Goal: Information Seeking & Learning: Check status

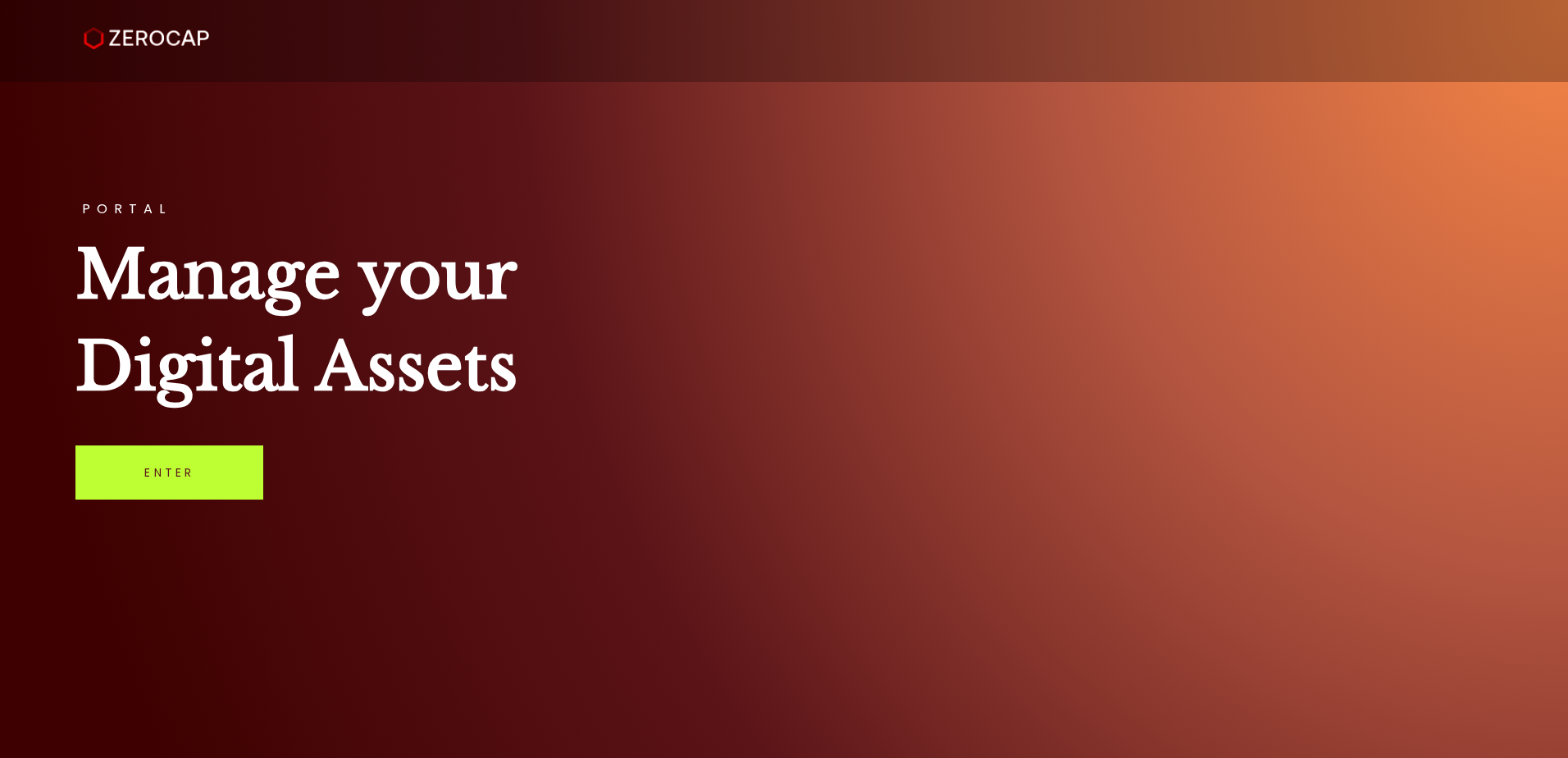
click at [217, 458] on link "Enter" at bounding box center [169, 473] width 188 height 55
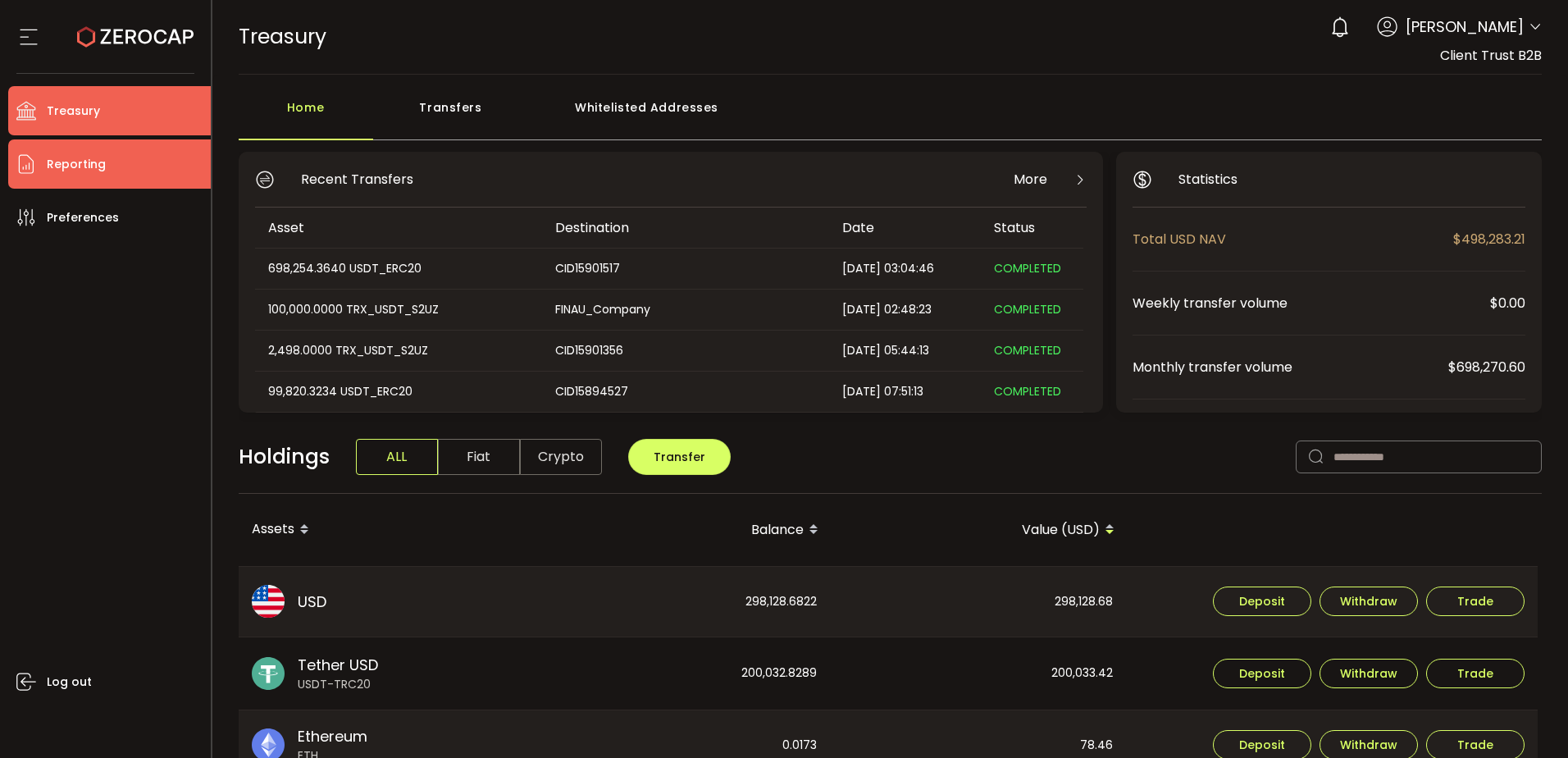
click at [37, 166] on icon at bounding box center [26, 164] width 25 height 25
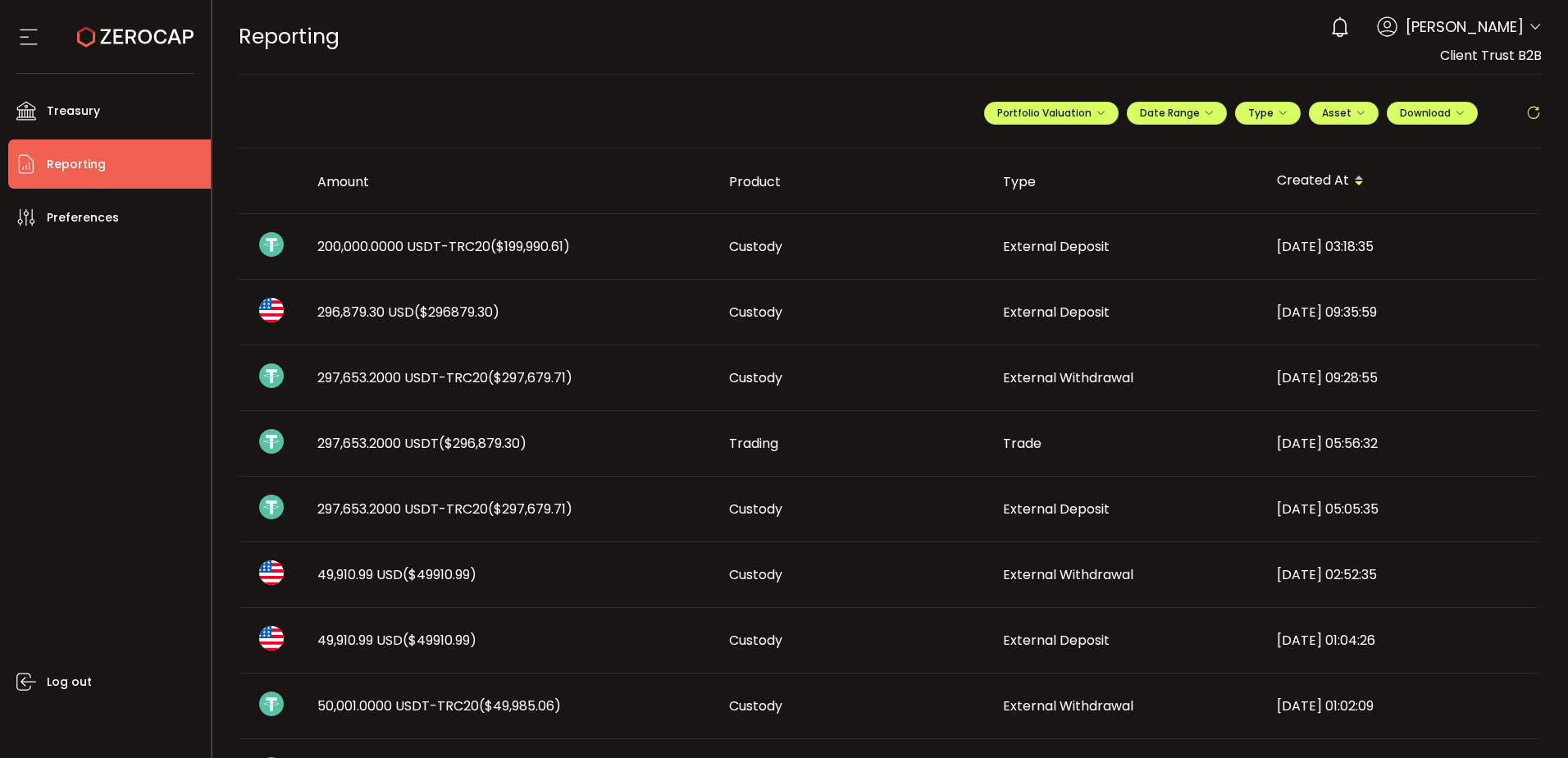
click at [751, 249] on span "Custody" at bounding box center [755, 246] width 54 height 19
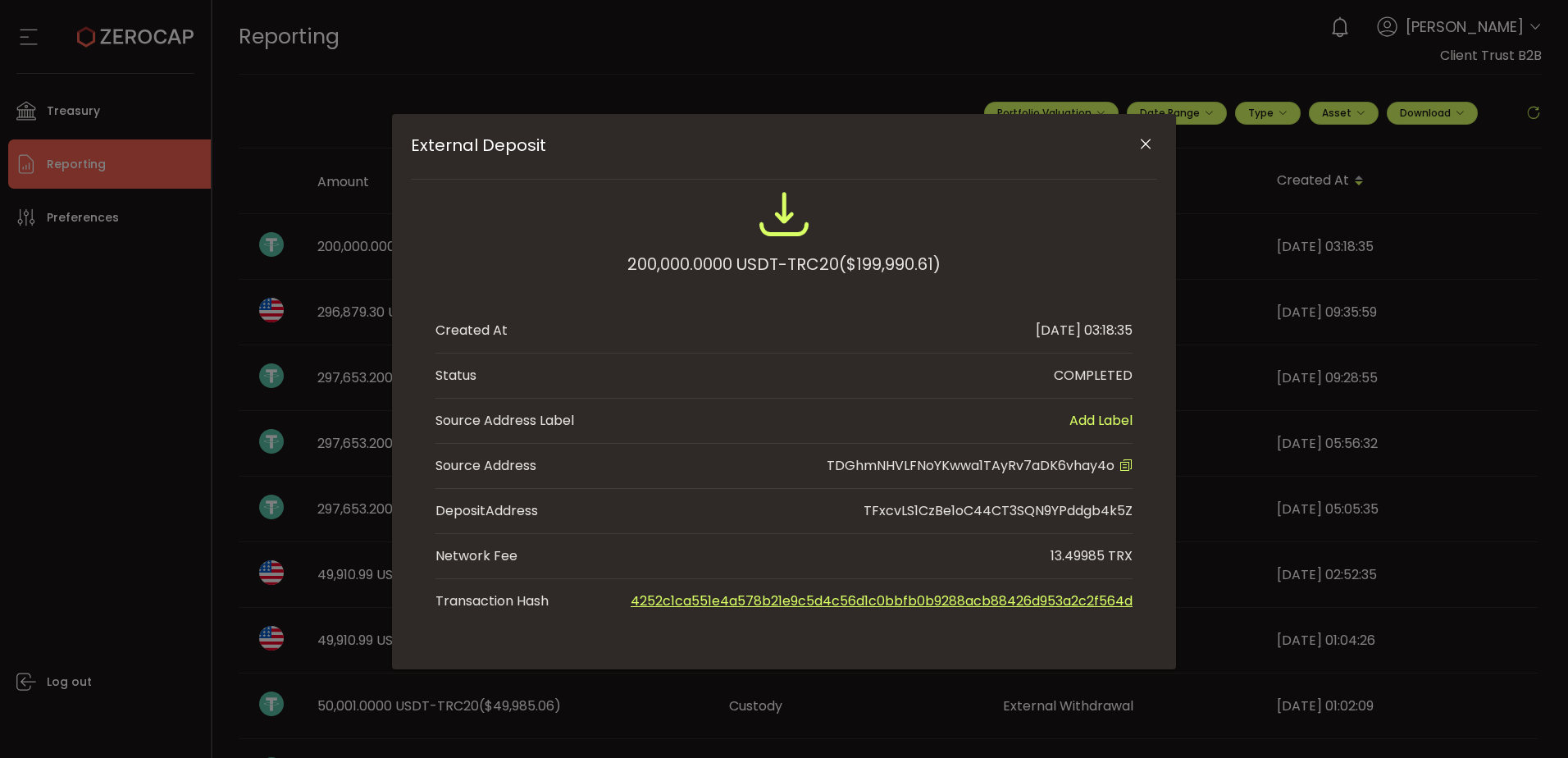
click at [876, 478] on li "Source Address TDGhmNHVLFNoYKwwa1TAyRv7aDK6vhay4o" at bounding box center [784, 466] width 698 height 45
click at [889, 468] on span "TDGhmNHVLFNoYKwwa1TAyRv7aDK6vhay4o" at bounding box center [971, 465] width 288 height 19
copy span "TDGhmNHVLFNoYKwwa1TAyRv7aDK6vhay4o"
click at [1146, 144] on icon "Close" at bounding box center [1146, 144] width 16 height 16
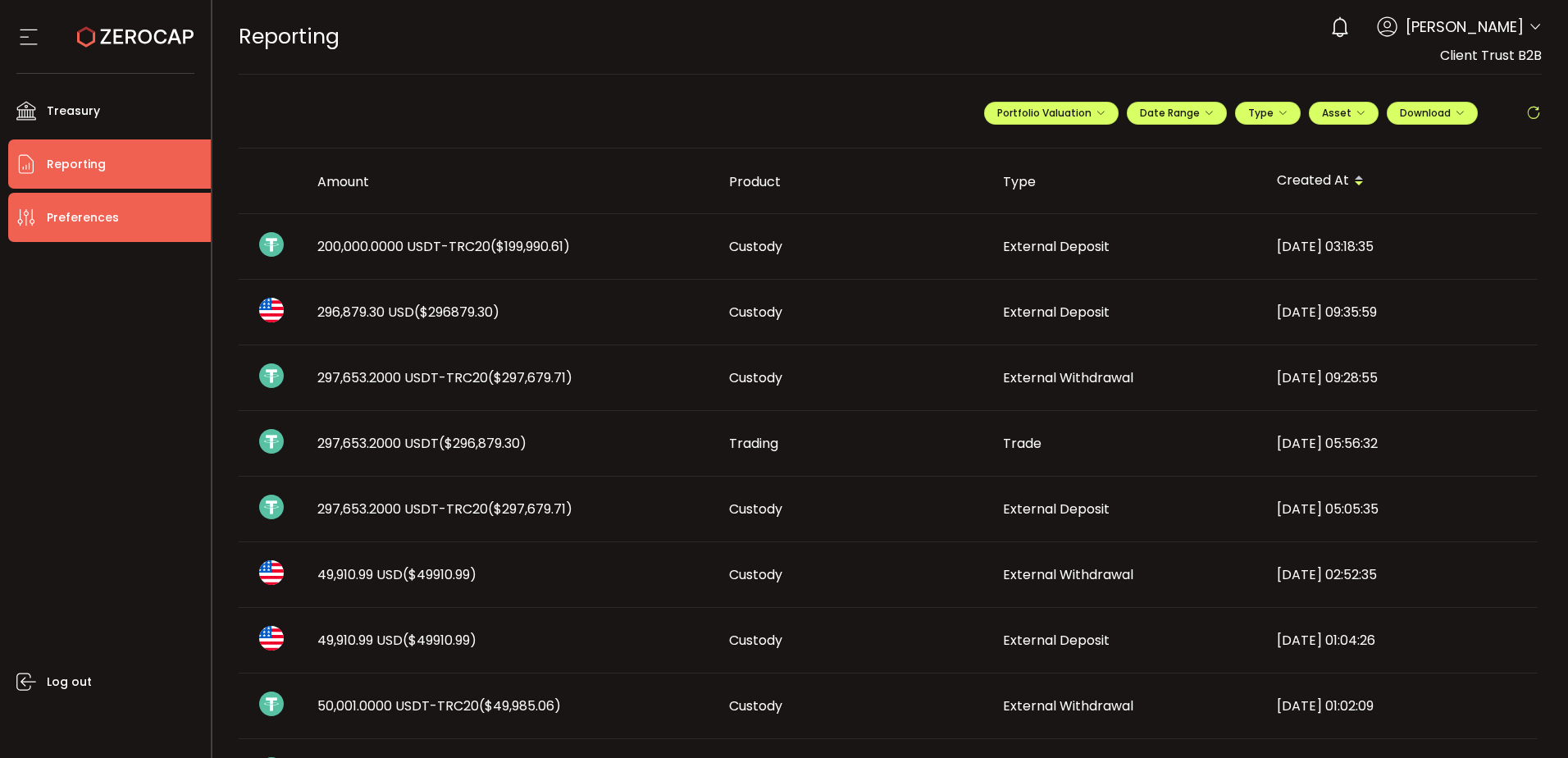
click at [108, 215] on span "Preferences" at bounding box center [83, 218] width 72 height 24
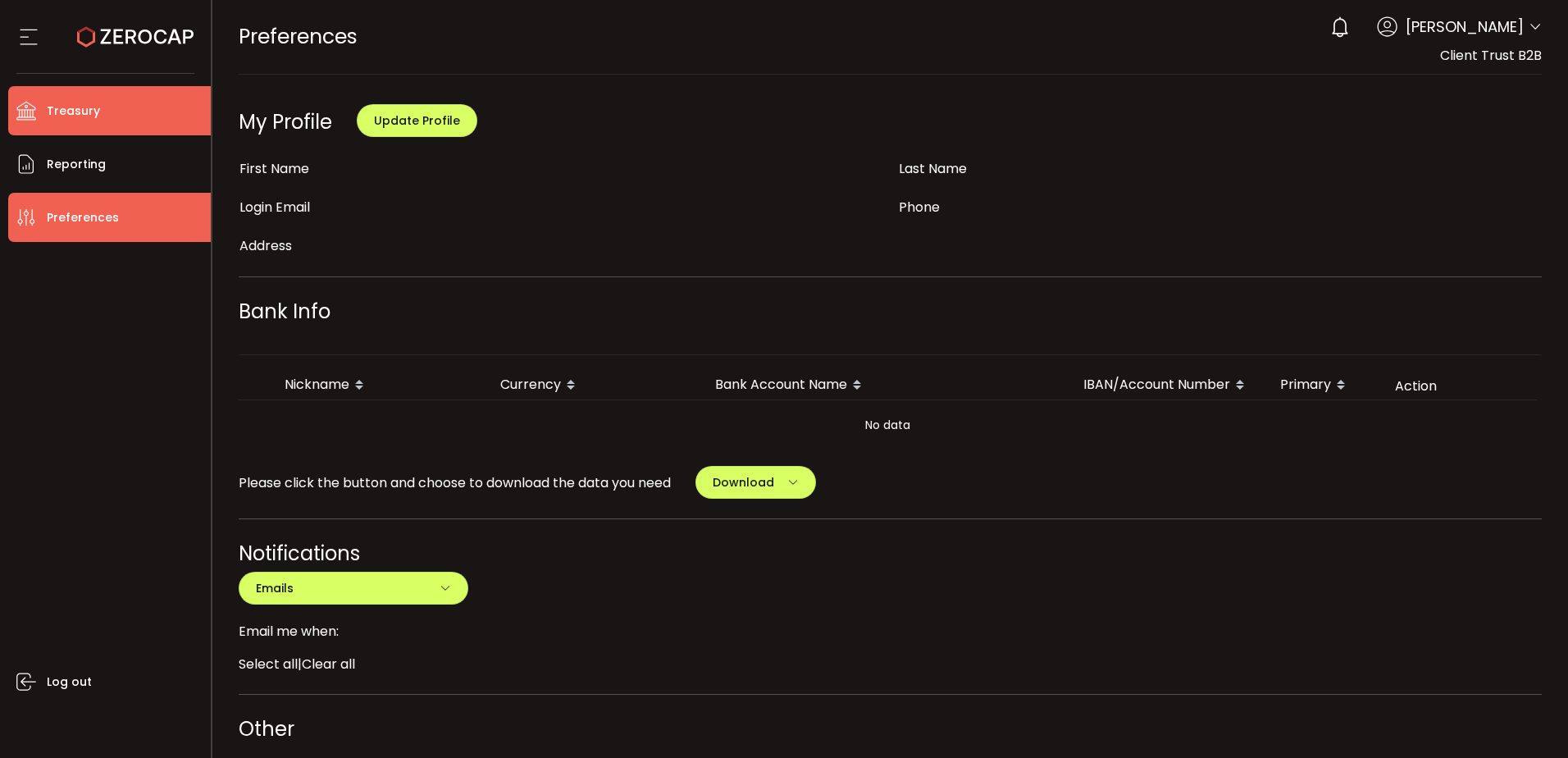
click at [107, 122] on li "Treasury" at bounding box center [110, 111] width 203 height 49
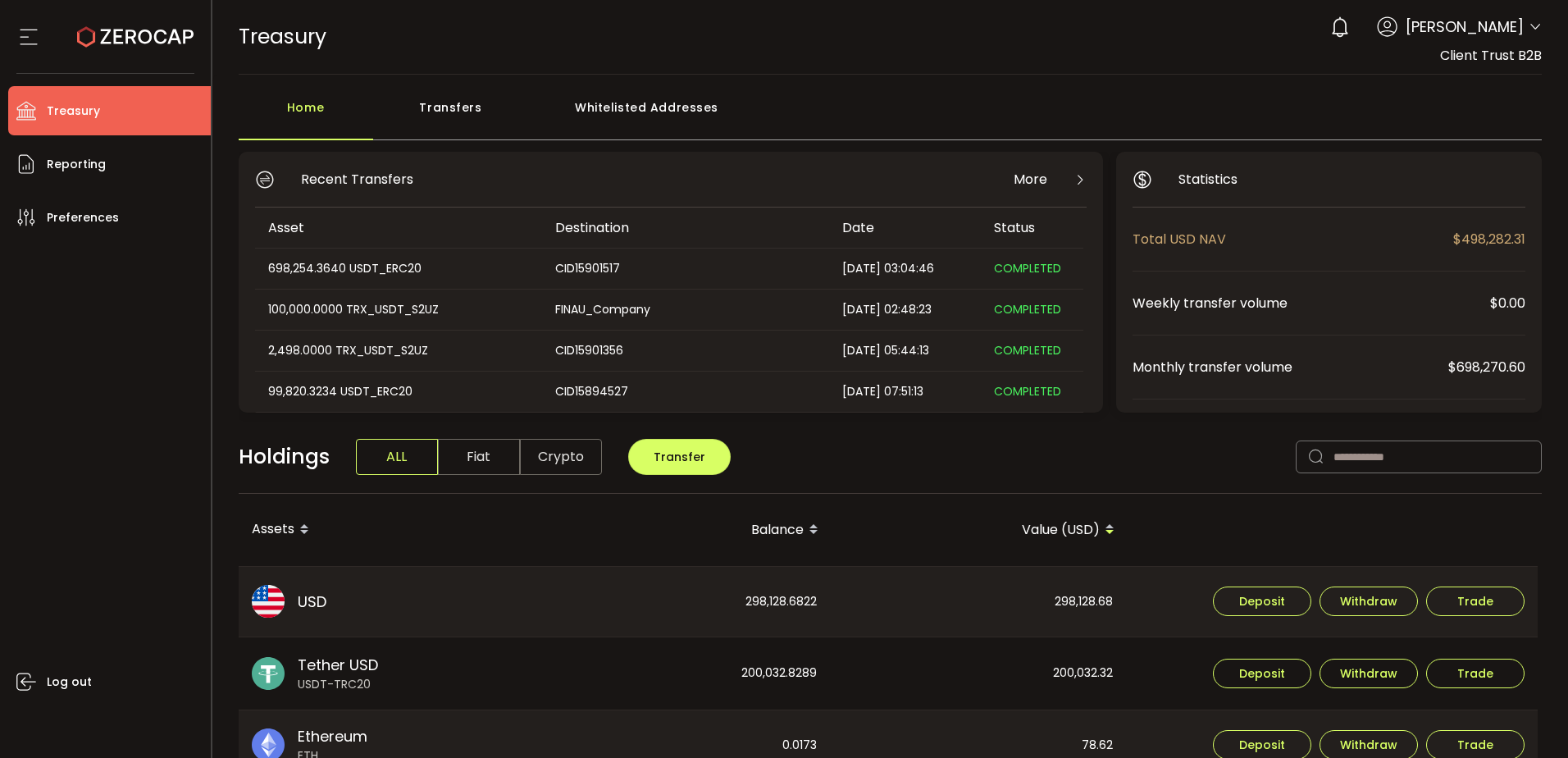
click at [711, 112] on div "Whitelisted Addresses" at bounding box center [646, 116] width 236 height 49
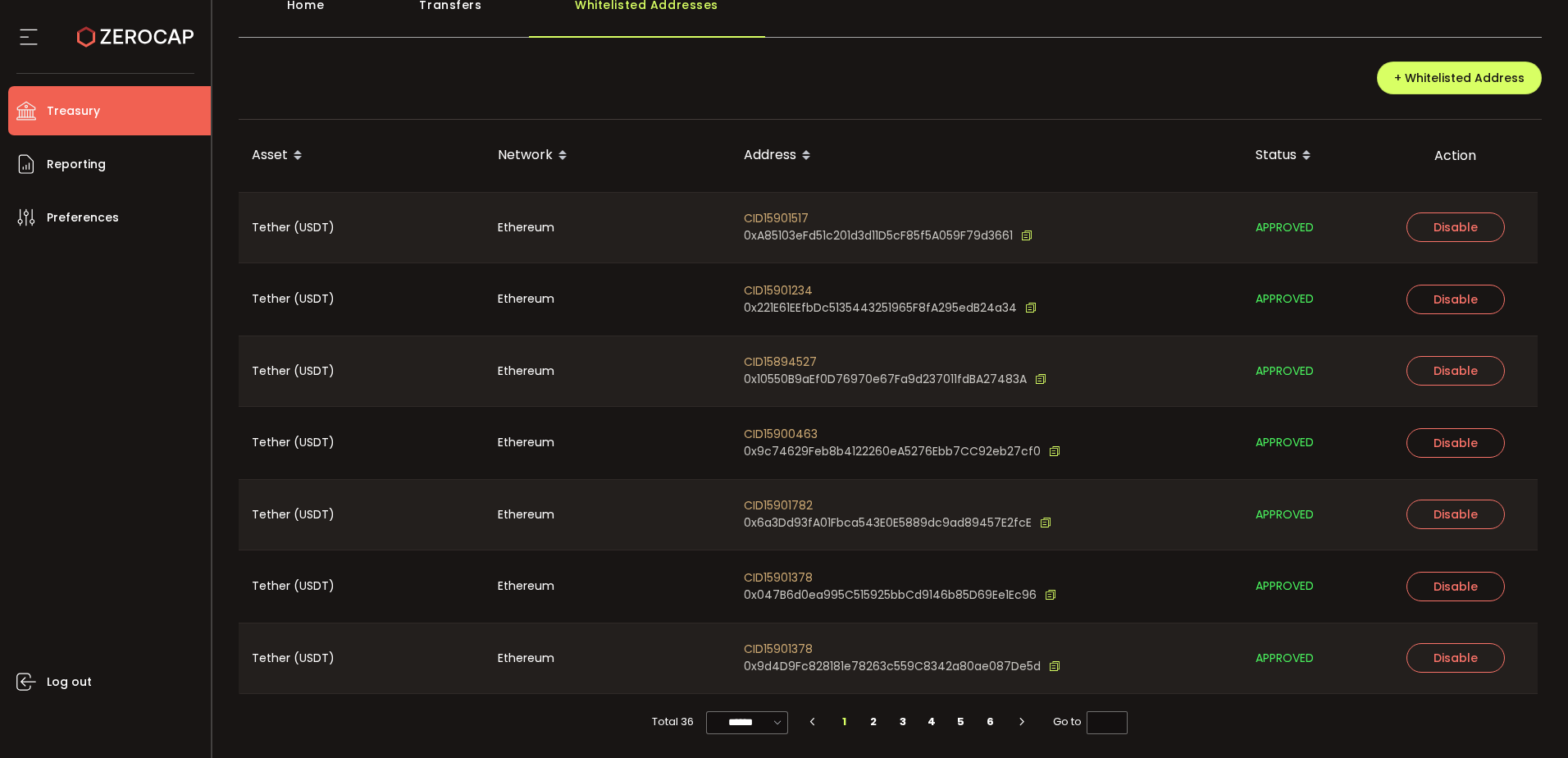
scroll to position [103, 0]
click at [764, 716] on input "******" at bounding box center [747, 721] width 82 height 23
click at [744, 677] on span "100/page" at bounding box center [747, 680] width 54 height 16
type input "********"
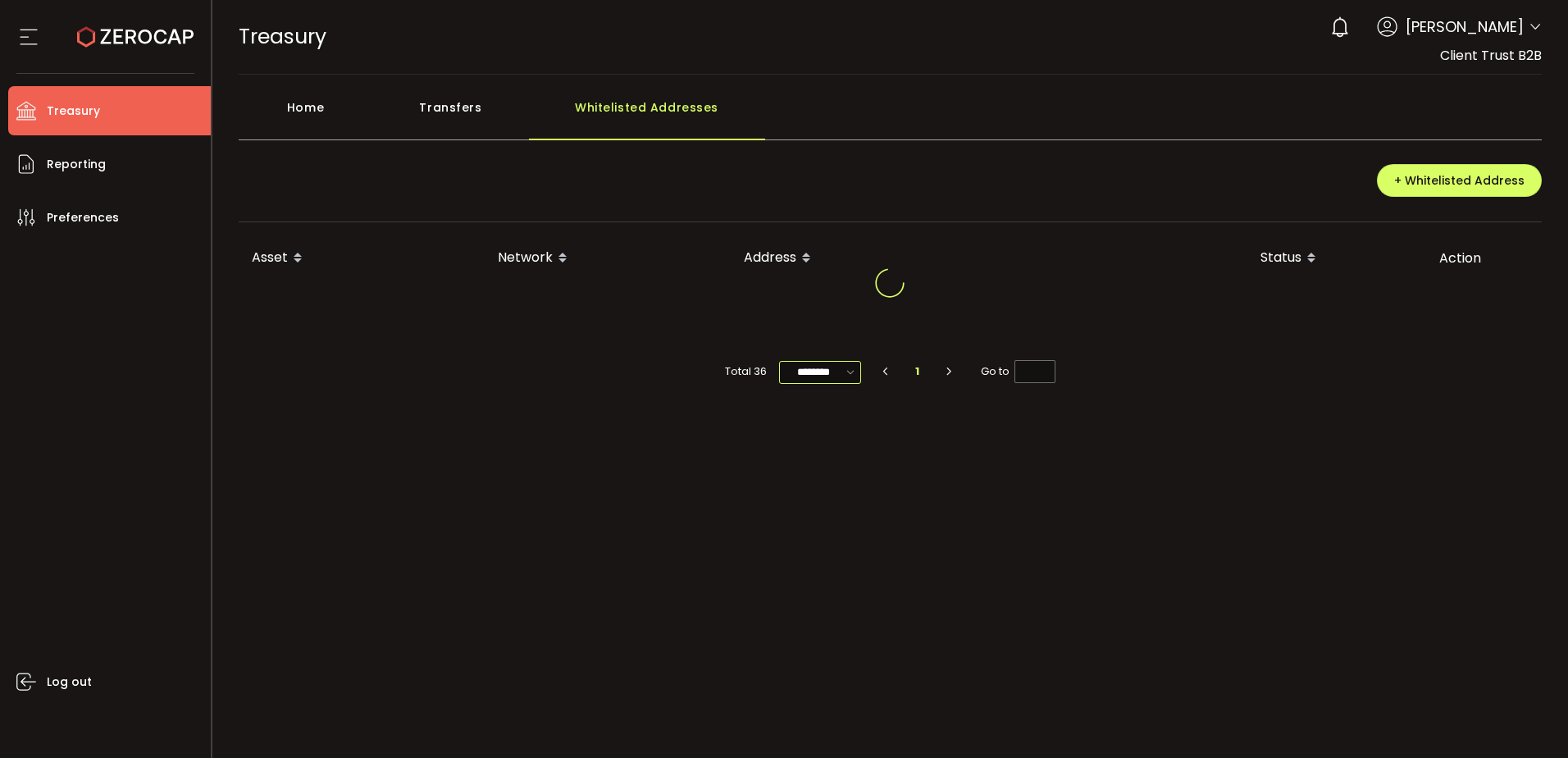
scroll to position [0, 0]
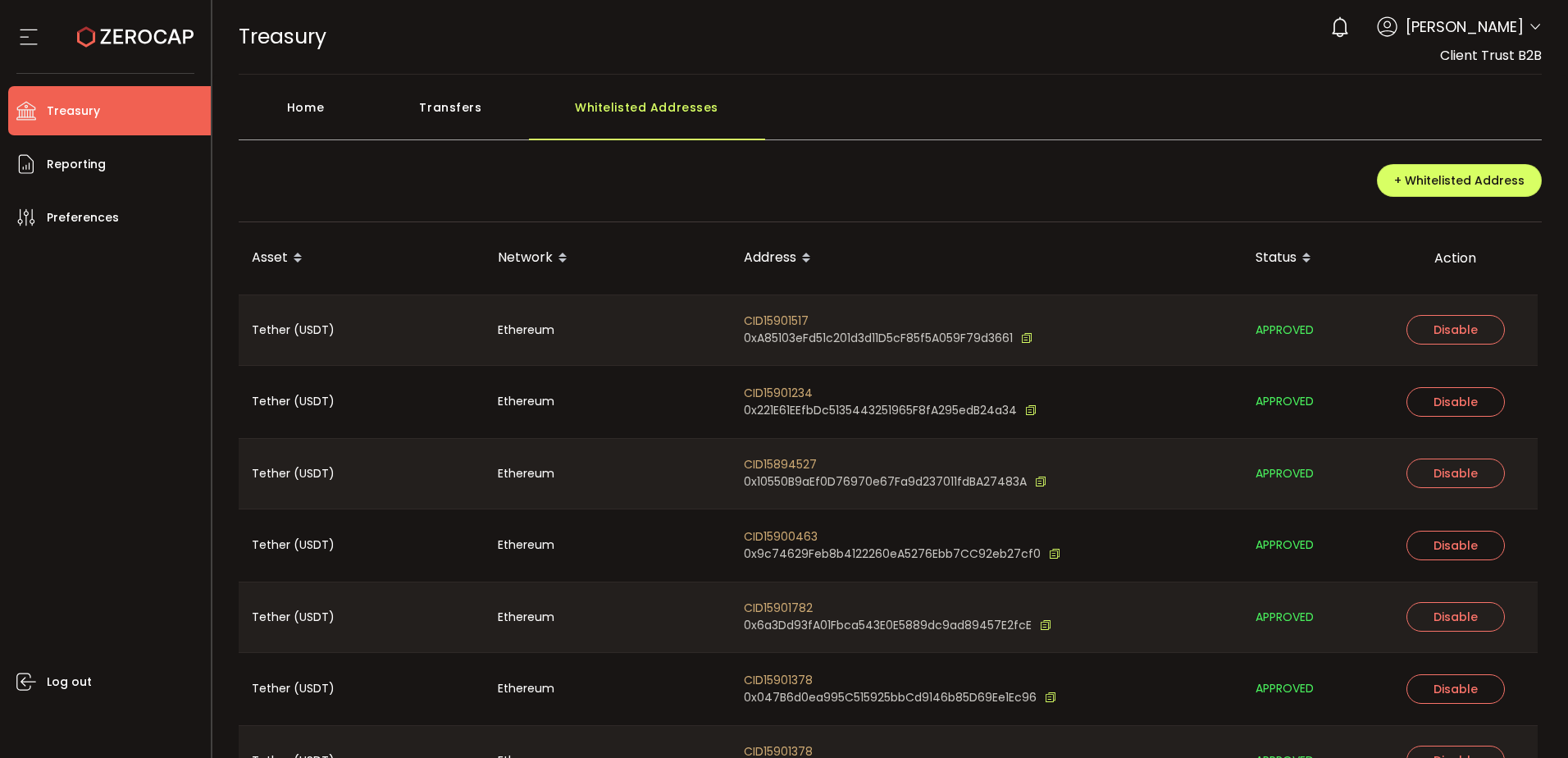
click at [1353, 118] on div "Home Transfers Whitelisted Addresses" at bounding box center [890, 116] width 1304 height 49
click at [99, 164] on span "Reporting" at bounding box center [76, 164] width 59 height 24
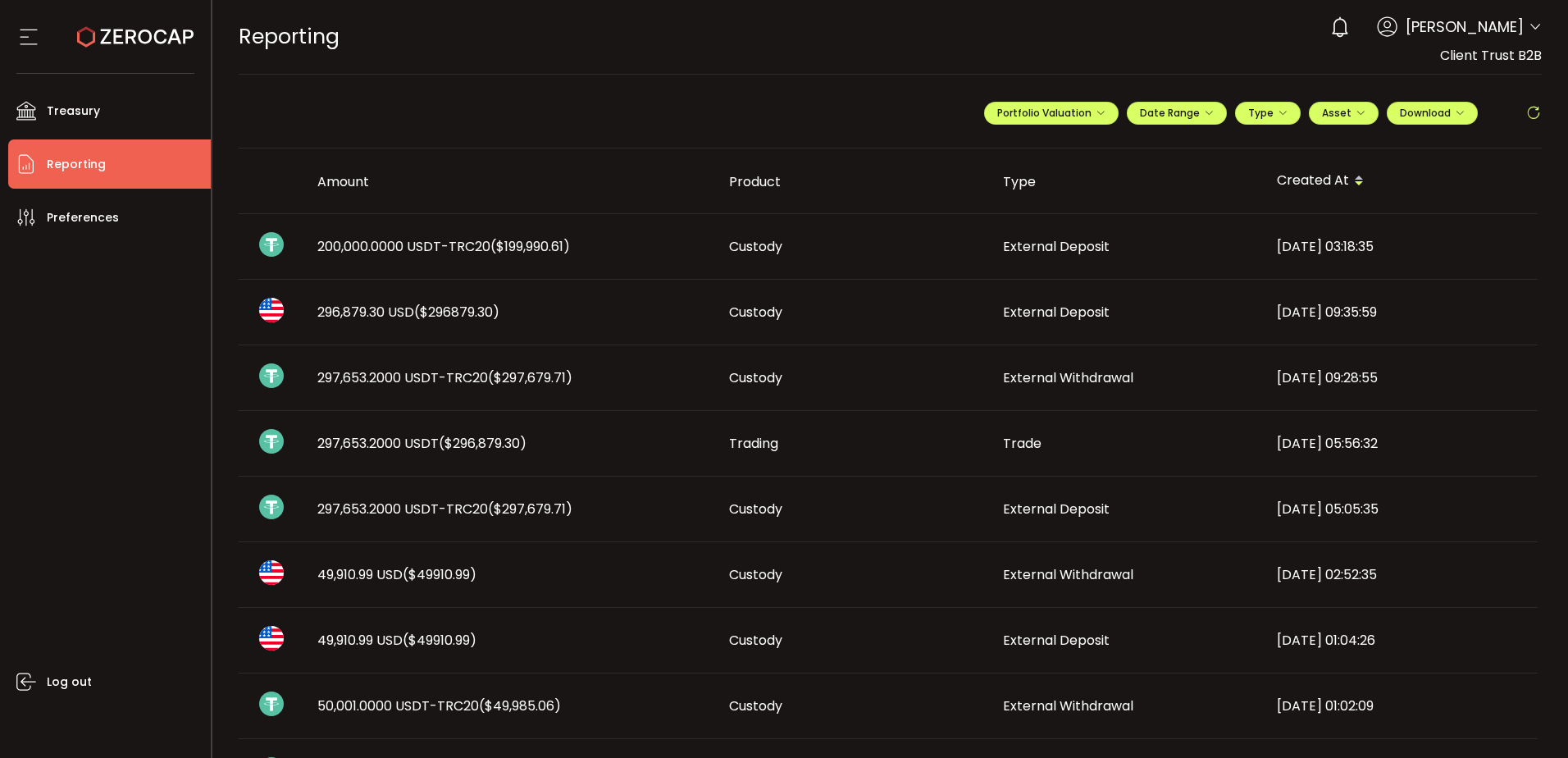
drag, startPoint x: 1500, startPoint y: 498, endPoint x: 1567, endPoint y: 492, distance: 67.3
click at [1500, 498] on td "2025-08-27 05:05:35" at bounding box center [1401, 508] width 274 height 66
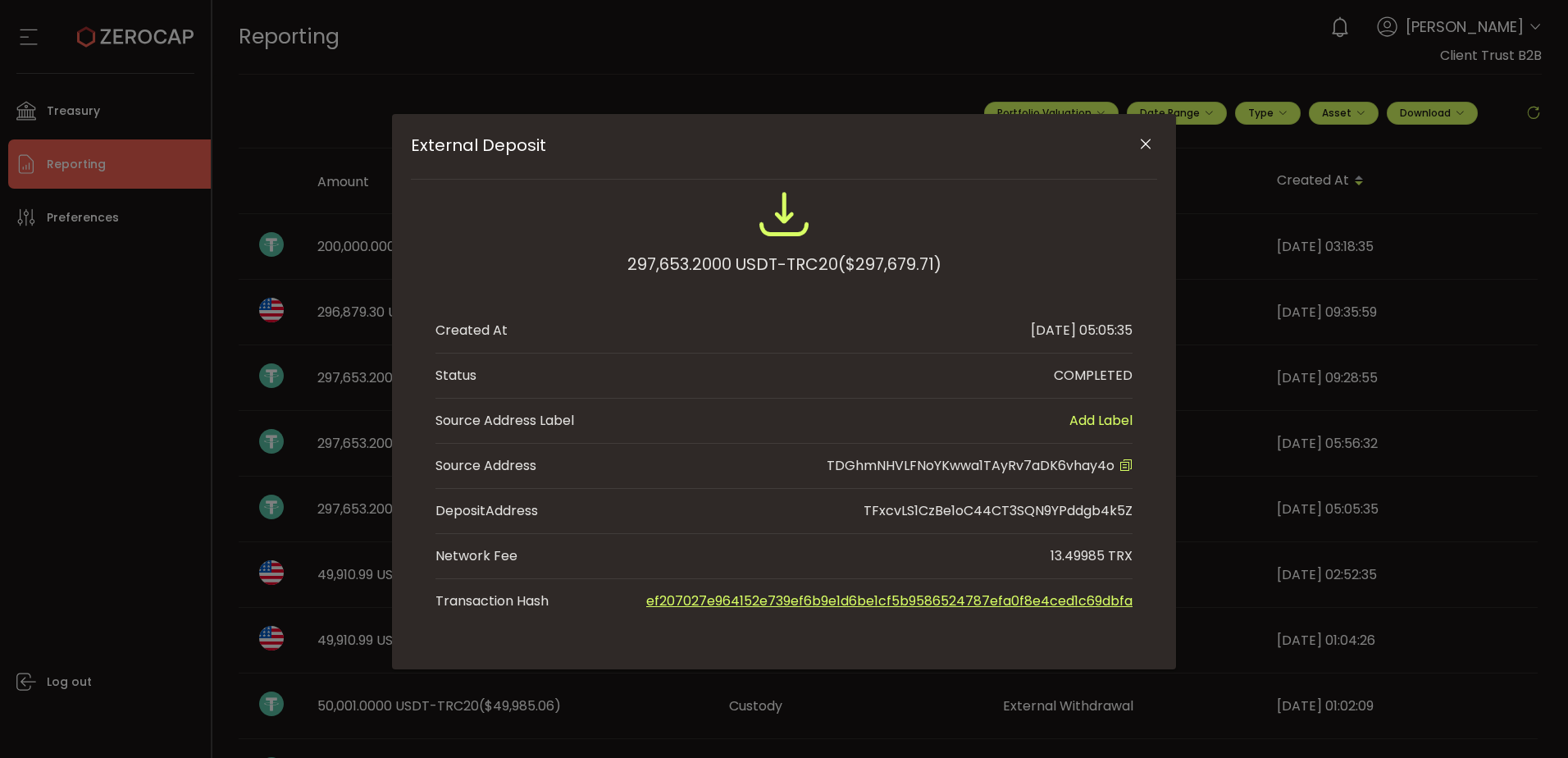
drag, startPoint x: 129, startPoint y: 404, endPoint x: 148, endPoint y: 405, distance: 19.0
click at [129, 404] on div "External Deposit 297,653.2000 USDT-TRC20 ($297,679.71) Created At 2025-08-27 05…" at bounding box center [784, 379] width 1568 height 758
click at [1122, 465] on icon "External Deposit" at bounding box center [1125, 464] width 13 height 13
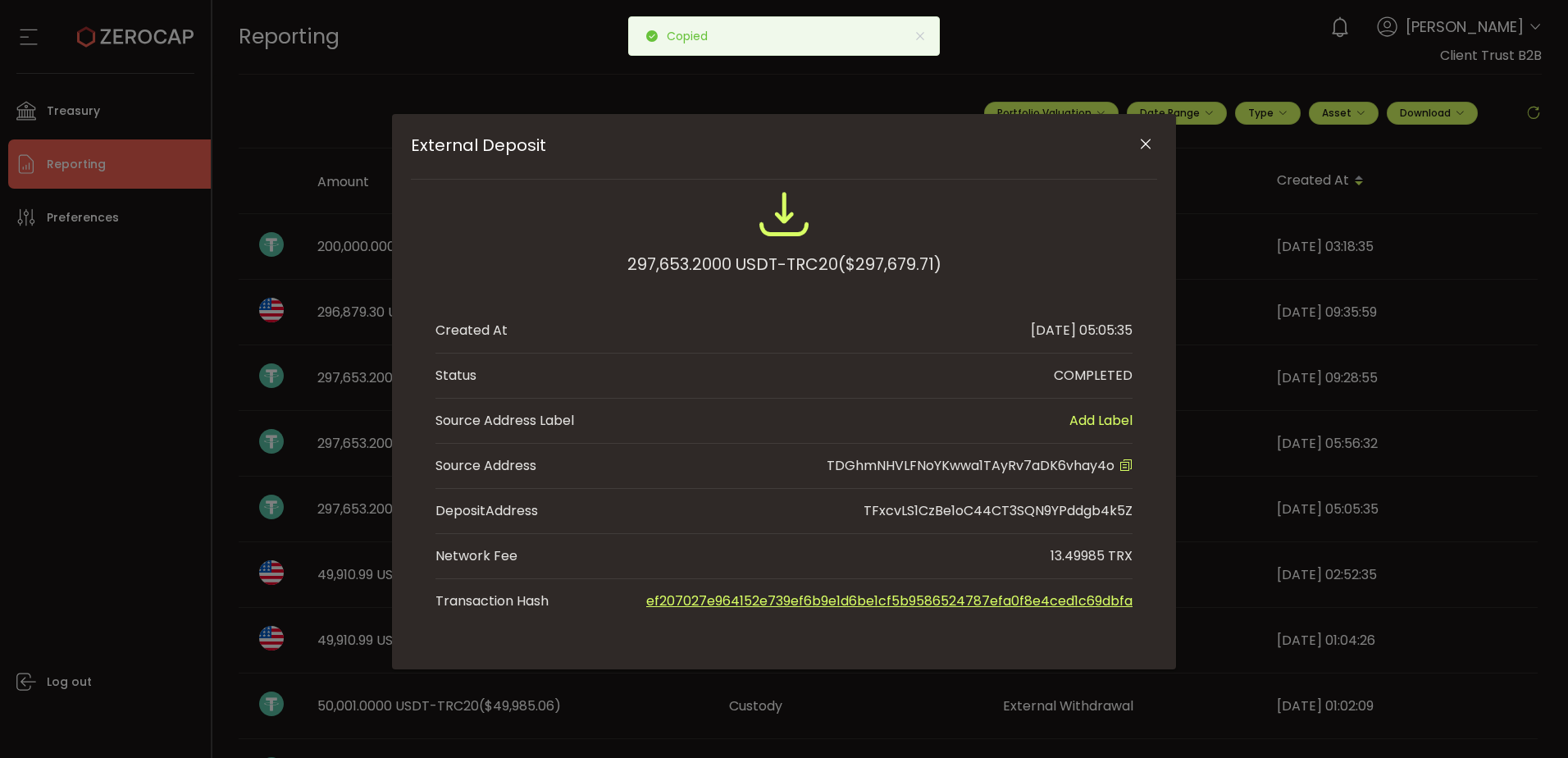
click at [30, 220] on div "External Deposit 297,653.2000 USDT-TRC20 ($297,679.71) Created At 2025-08-27 05…" at bounding box center [784, 379] width 1568 height 758
click at [1135, 145] on button "Close" at bounding box center [1146, 145] width 29 height 29
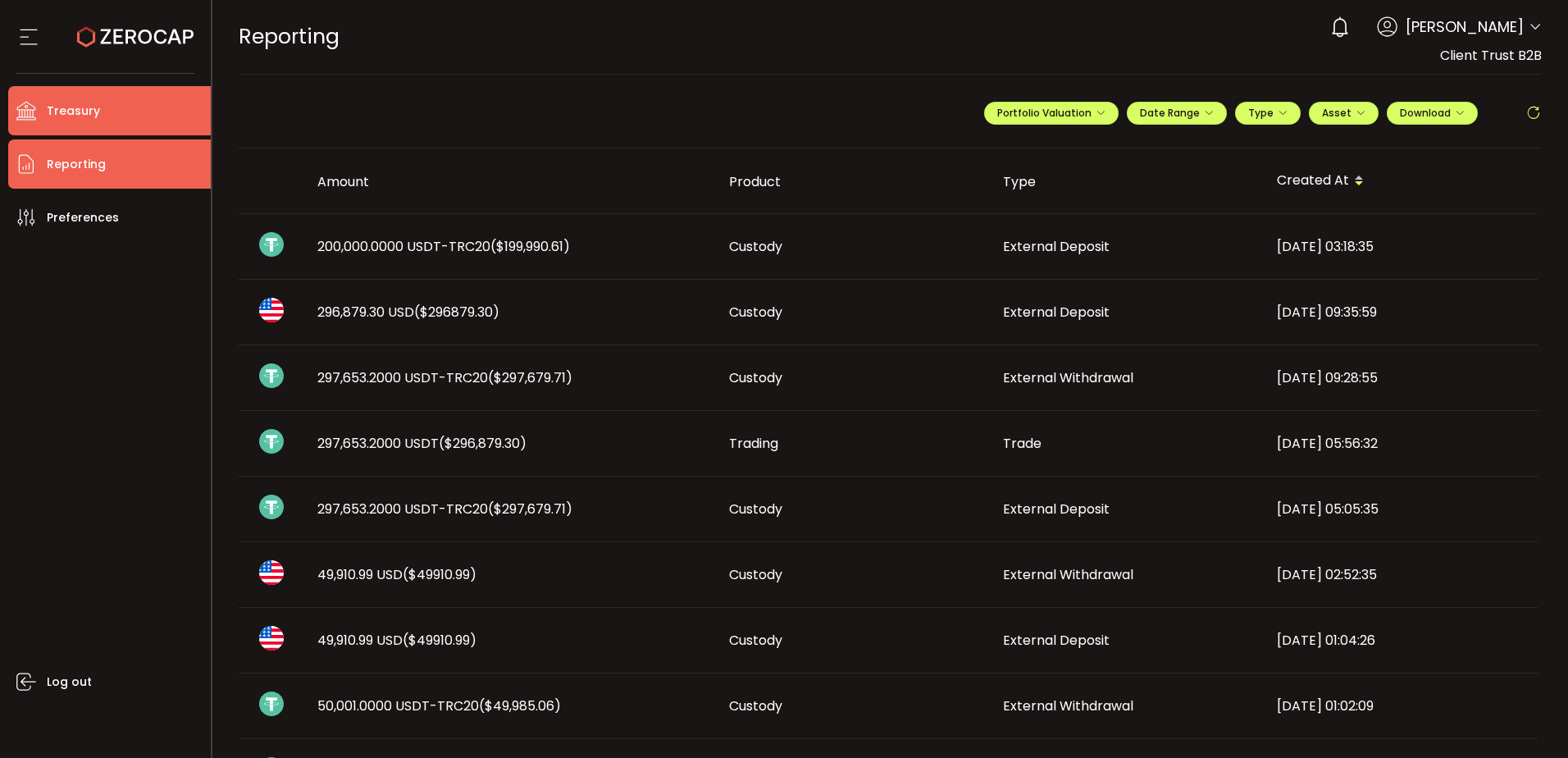
click at [166, 106] on li "Treasury" at bounding box center [110, 111] width 203 height 49
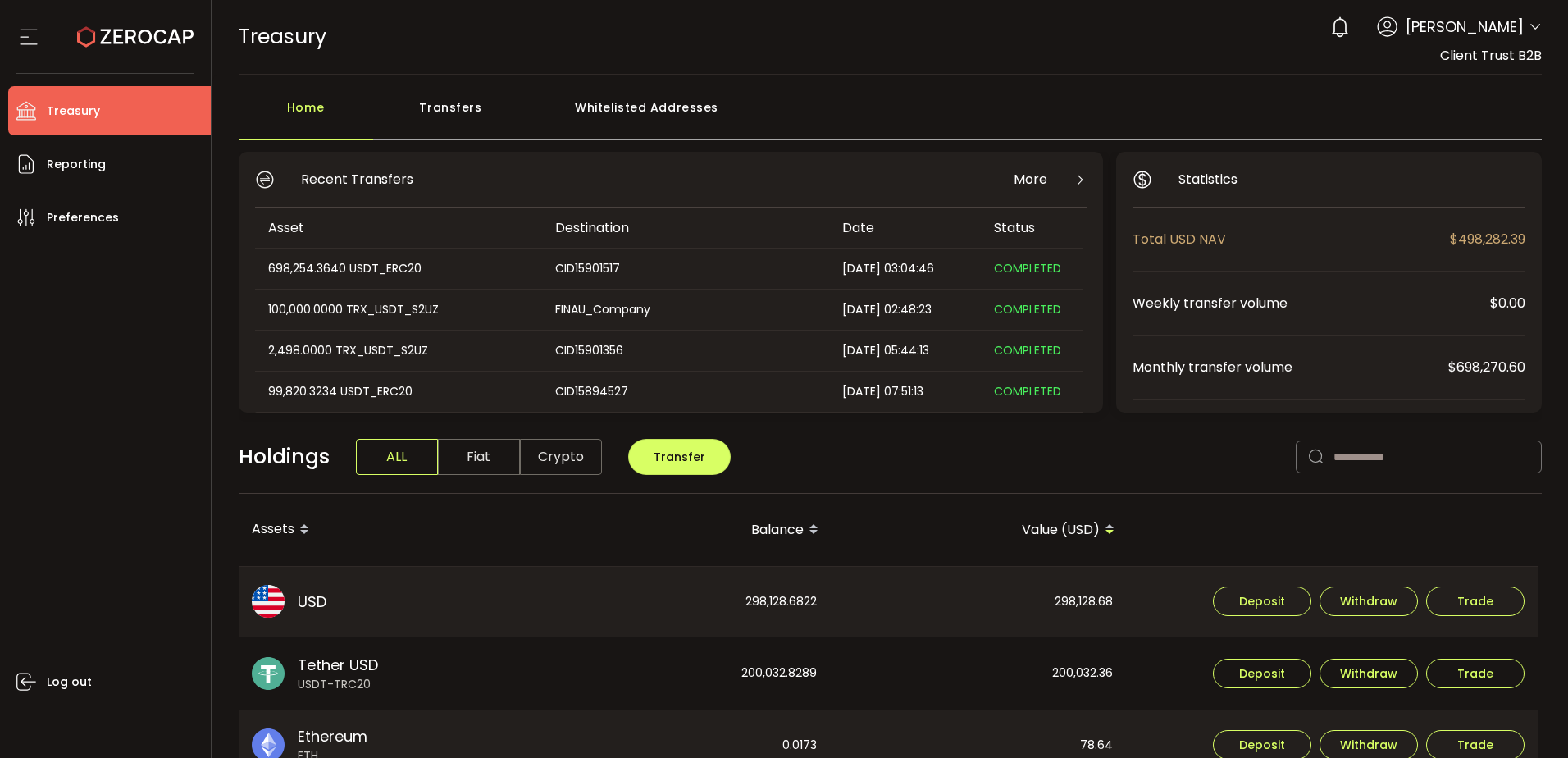
click at [676, 117] on div "Whitelisted Addresses" at bounding box center [646, 116] width 236 height 49
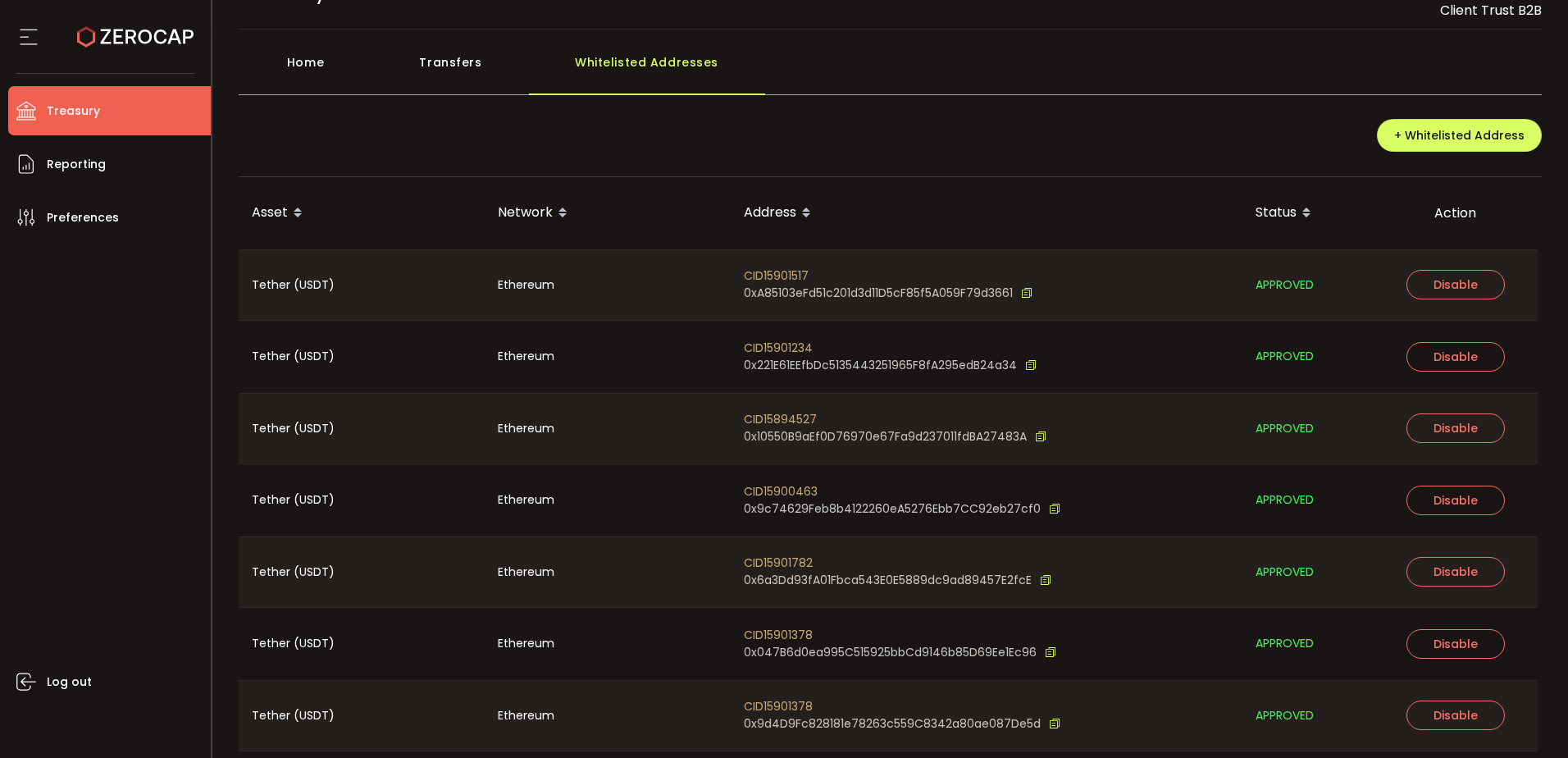
scroll to position [82, 0]
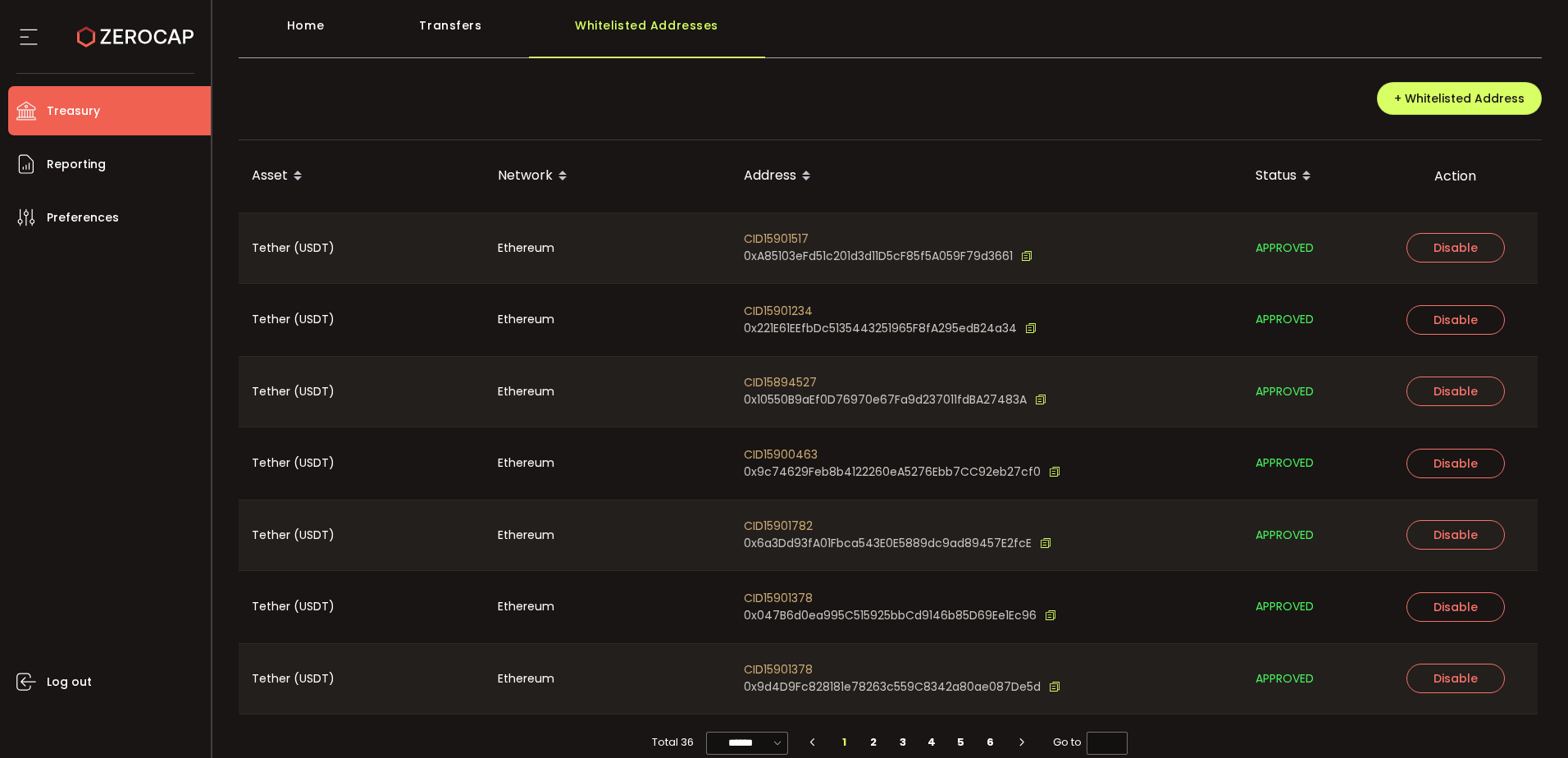
drag, startPoint x: 108, startPoint y: 543, endPoint x: 192, endPoint y: 508, distance: 91.0
click at [119, 532] on div "Log out" at bounding box center [110, 493] width 203 height 503
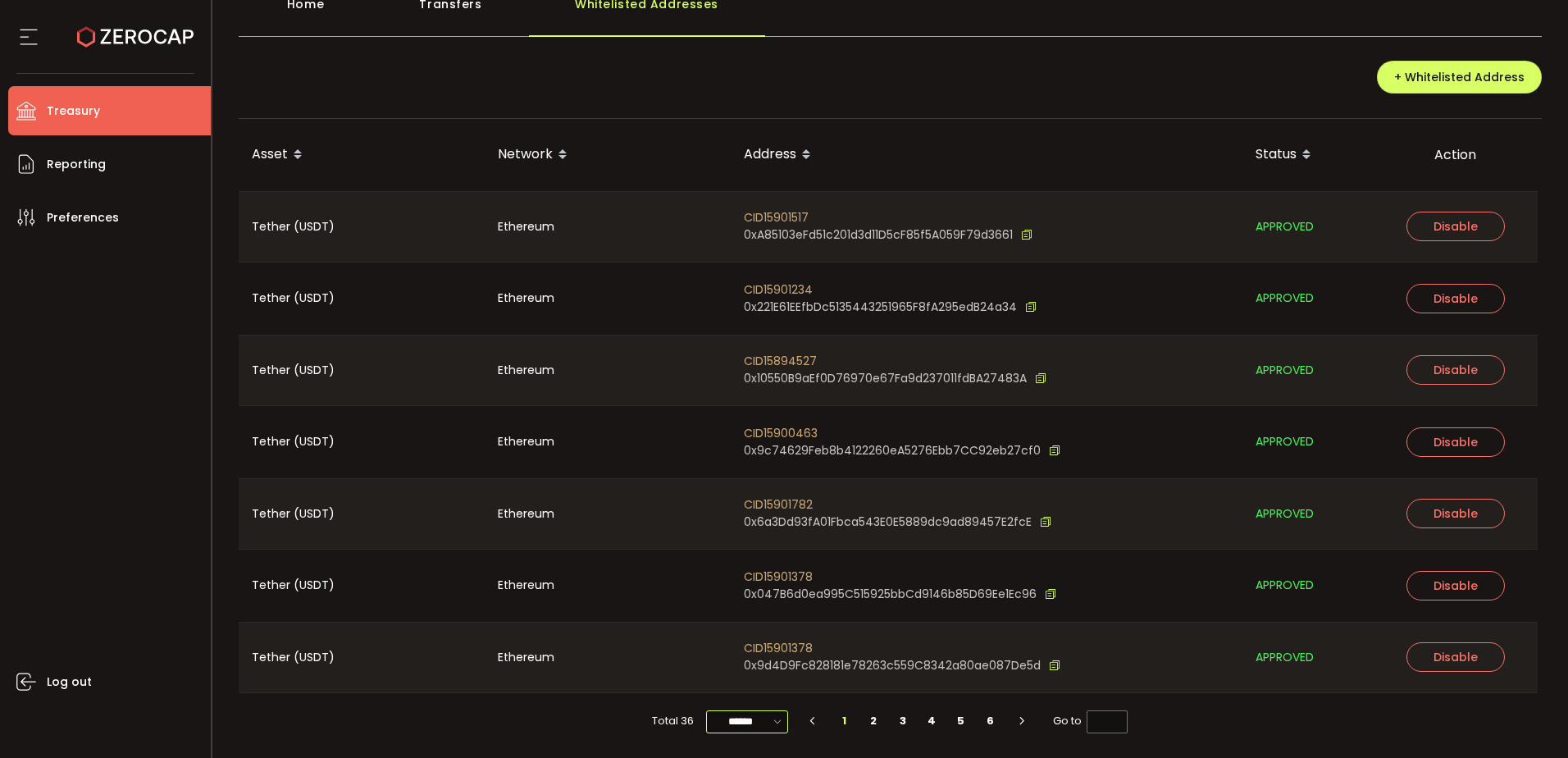
click at [765, 721] on input "******" at bounding box center [747, 721] width 82 height 23
click at [750, 674] on span "100/page" at bounding box center [747, 680] width 54 height 16
type input "********"
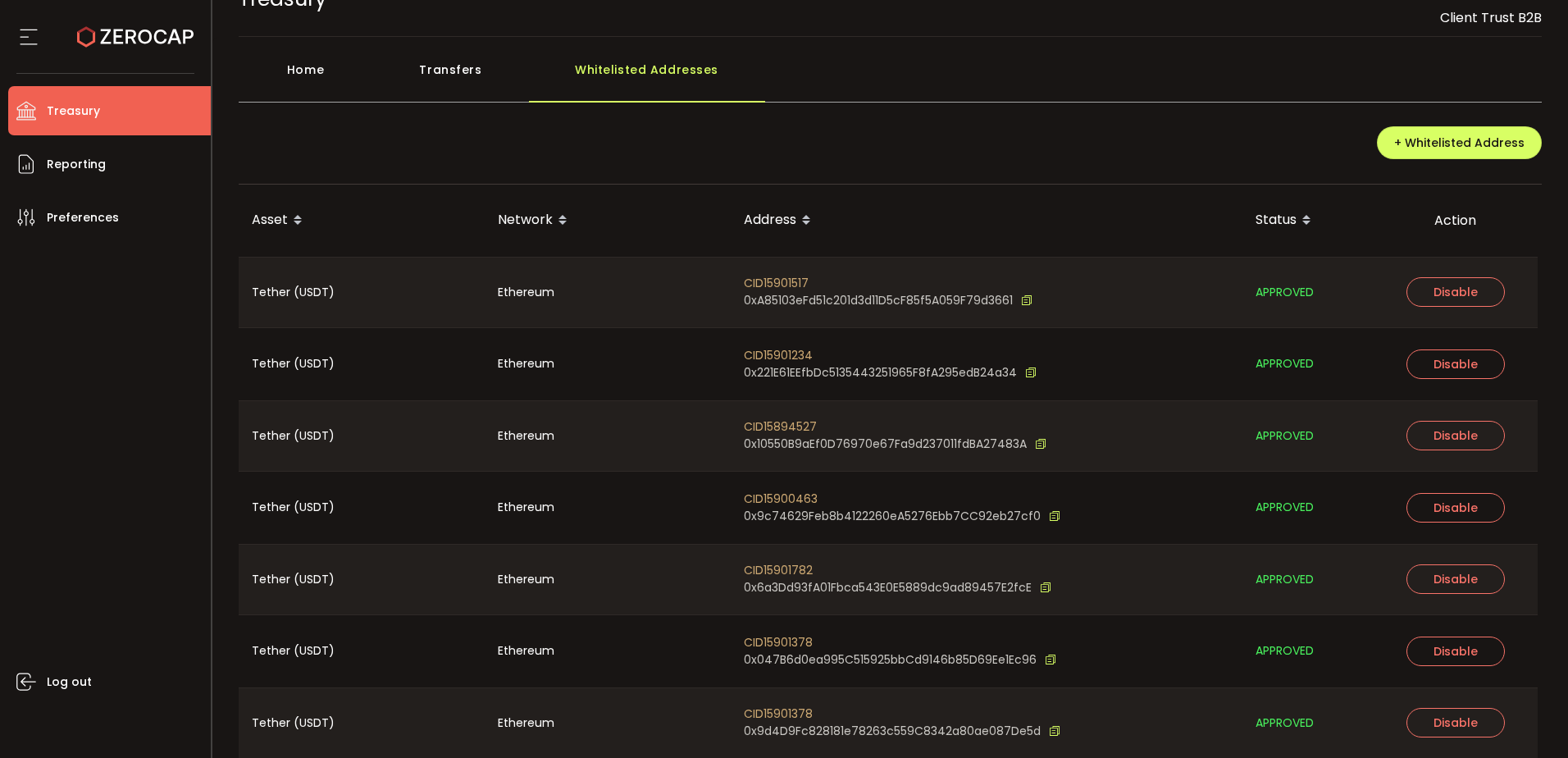
scroll to position [0, 0]
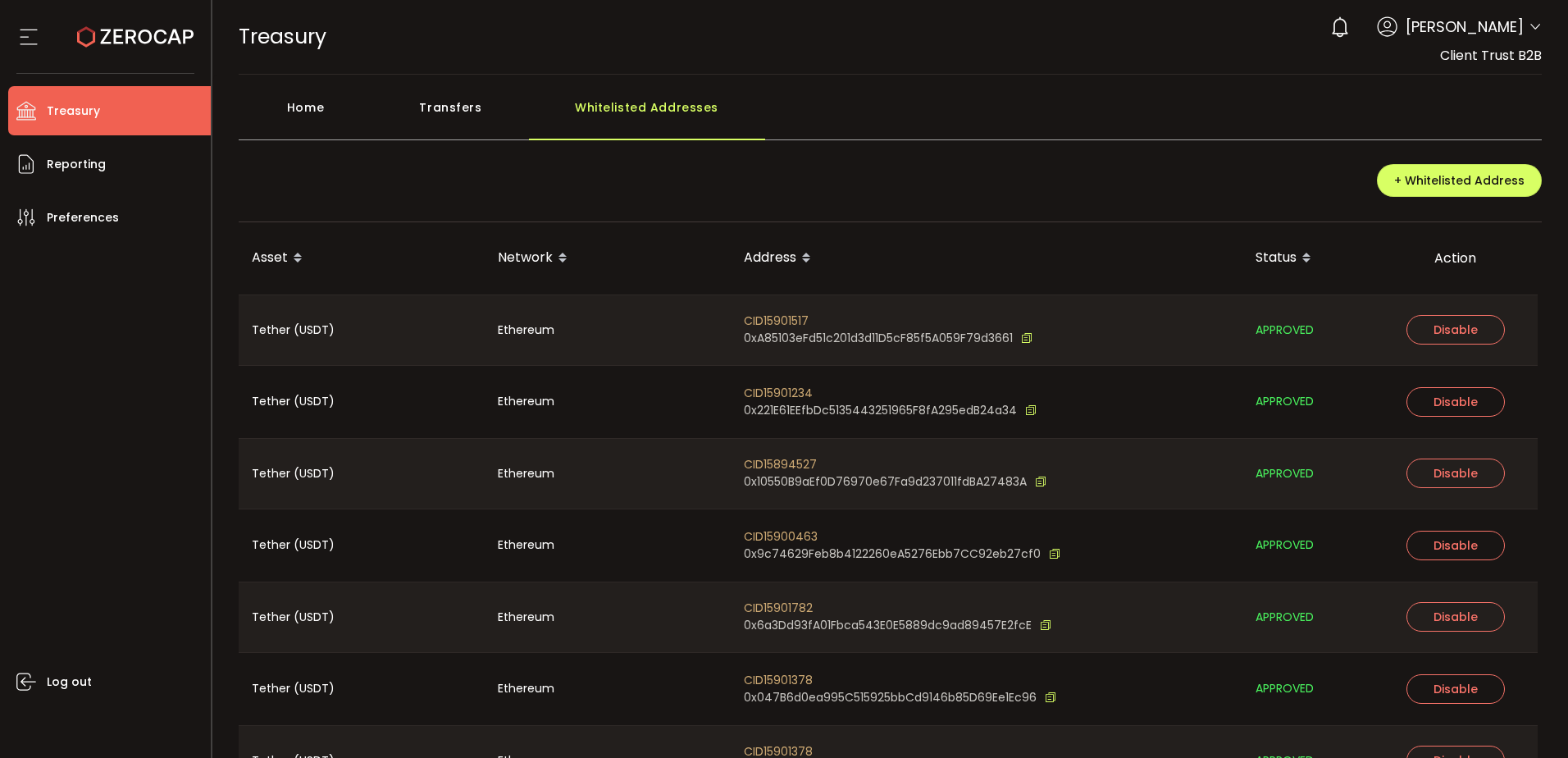
click at [1009, 111] on div "Home Transfers Whitelisted Addresses" at bounding box center [890, 116] width 1304 height 49
click at [996, 179] on div "+ Whitelisted Address" at bounding box center [890, 187] width 1304 height 71
click at [156, 158] on li "Reporting" at bounding box center [110, 164] width 203 height 49
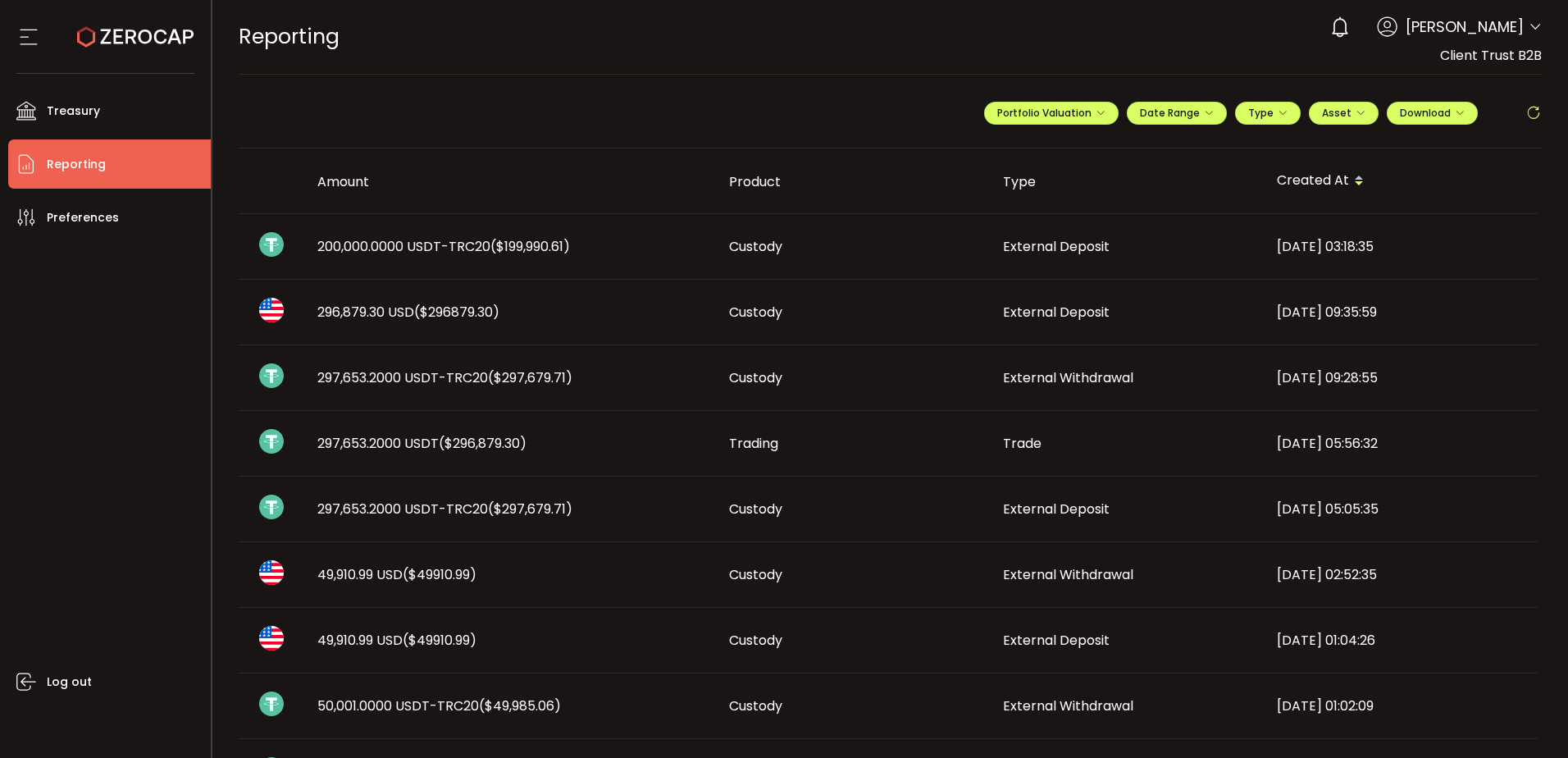
click at [502, 248] on span "($199,990.61)" at bounding box center [530, 246] width 79 height 19
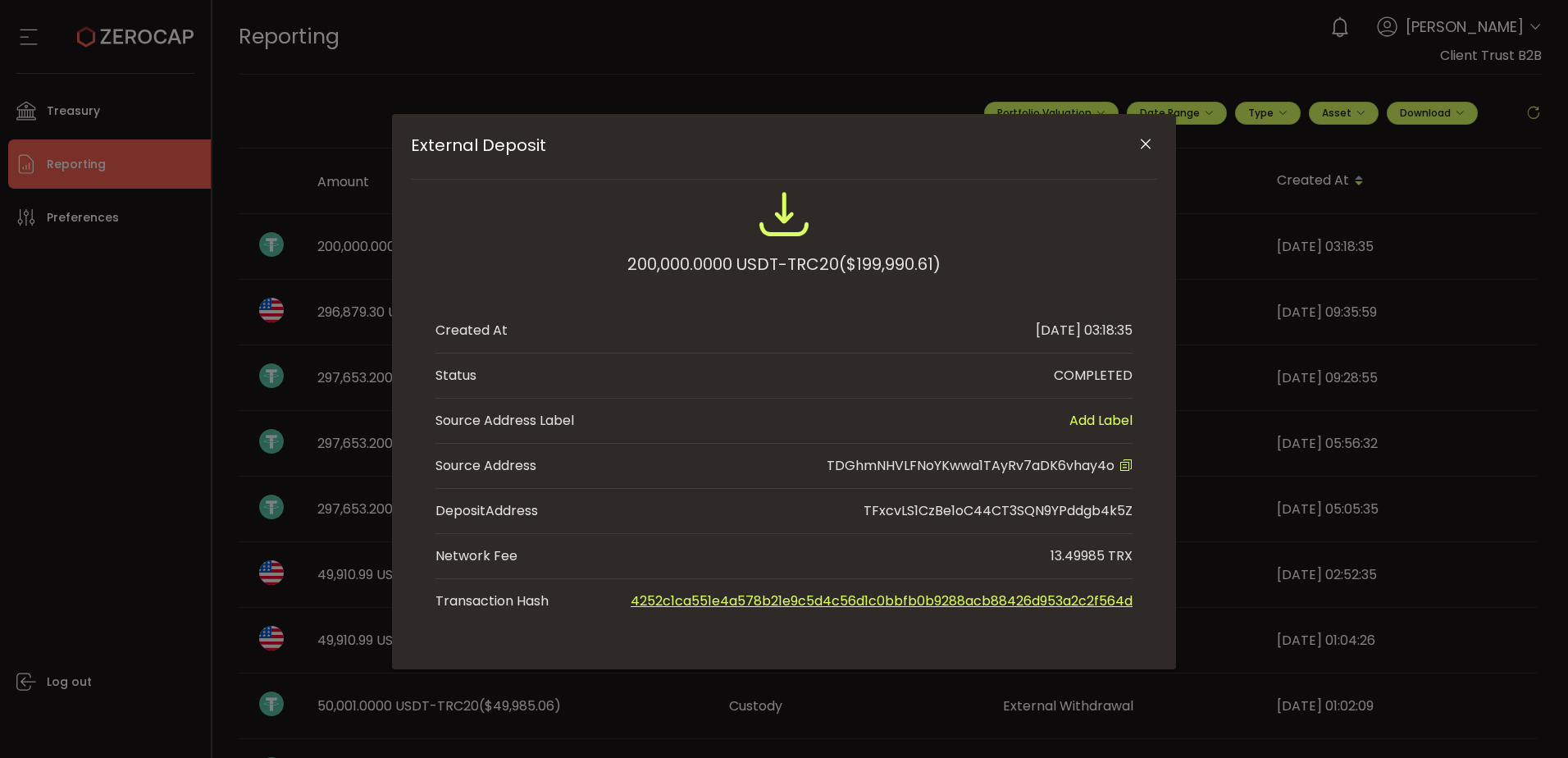
click at [967, 468] on span "TDGhmNHVLFNoYKwwa1TAyRv7aDK6vhay4o" at bounding box center [971, 465] width 288 height 19
copy span "TDGhmNHVLFNoYKwwa1TAyRv7aDK6vhay4o"
click at [46, 108] on div "External Deposit 200,000.0000 USDT-TRC20 ($199,990.61) Created At 2025-08-28 03…" at bounding box center [784, 379] width 1568 height 758
click at [82, 112] on div "External Deposit 200,000.0000 USDT-TRC20 ($199,990.61) Created At 2025-08-28 03…" at bounding box center [784, 379] width 1568 height 758
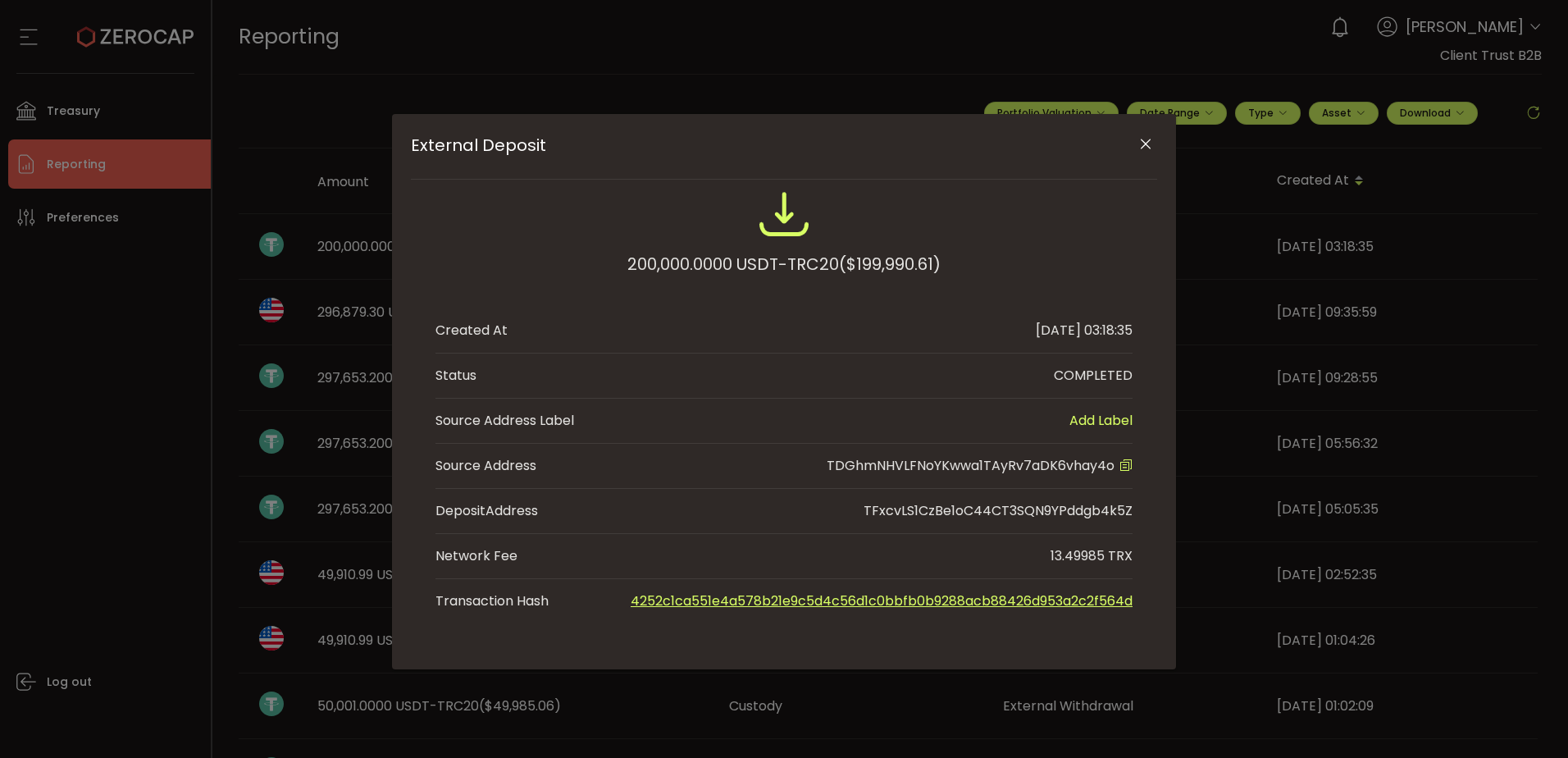
click at [1145, 138] on icon "Close" at bounding box center [1146, 144] width 16 height 16
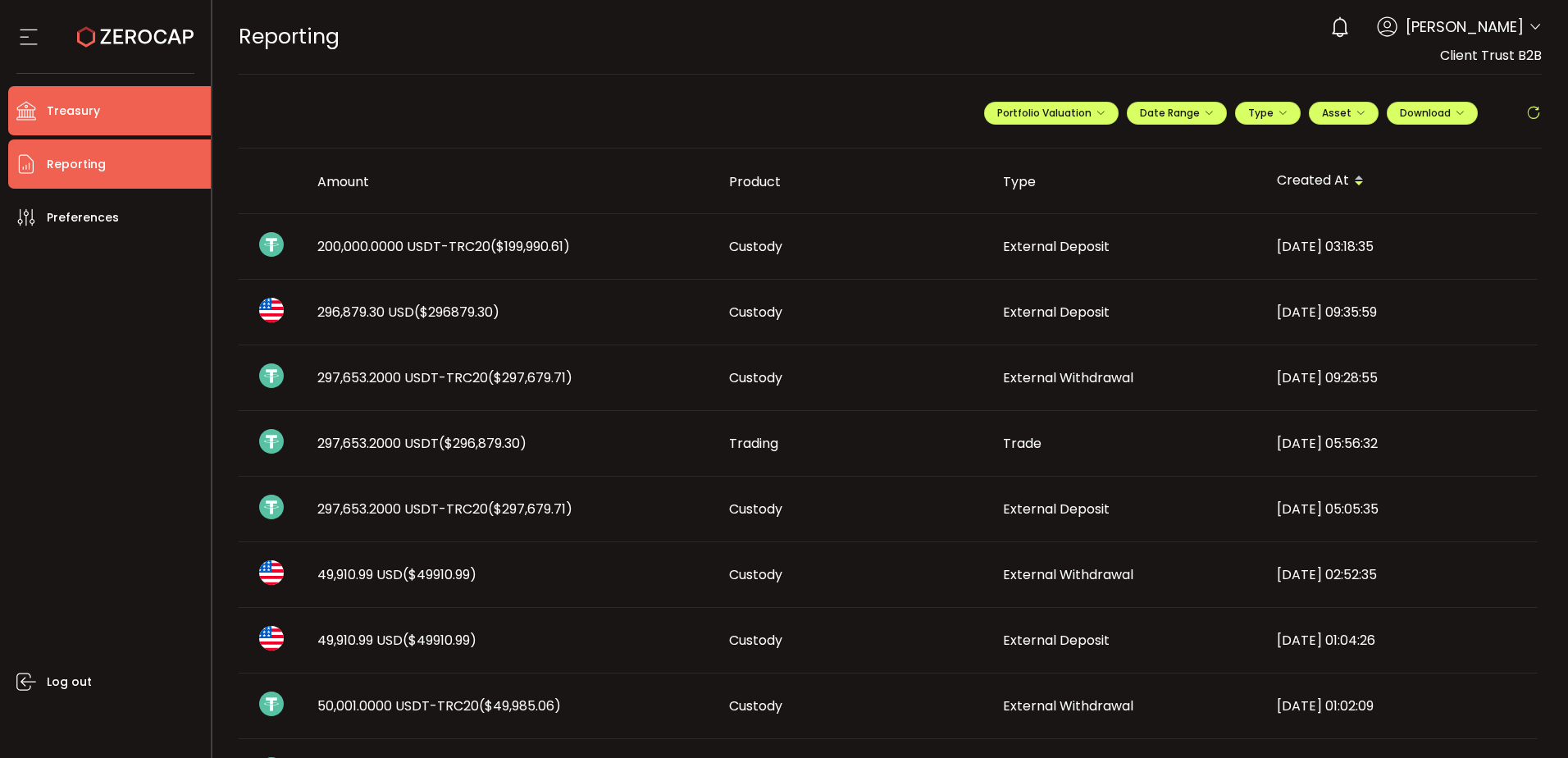
click at [130, 100] on li "Treasury" at bounding box center [110, 111] width 203 height 49
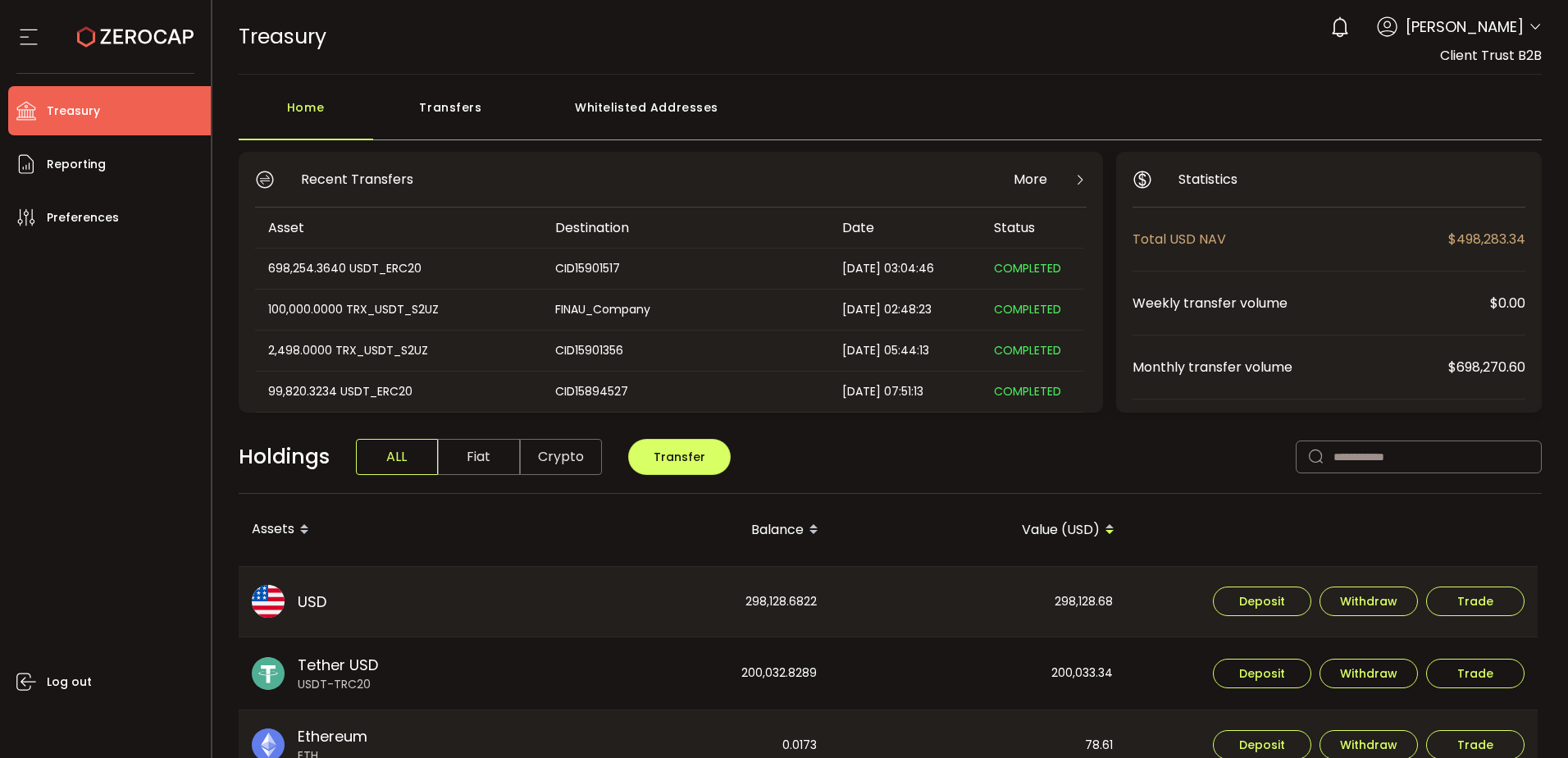
click at [655, 112] on div "Whitelisted Addresses" at bounding box center [646, 116] width 236 height 49
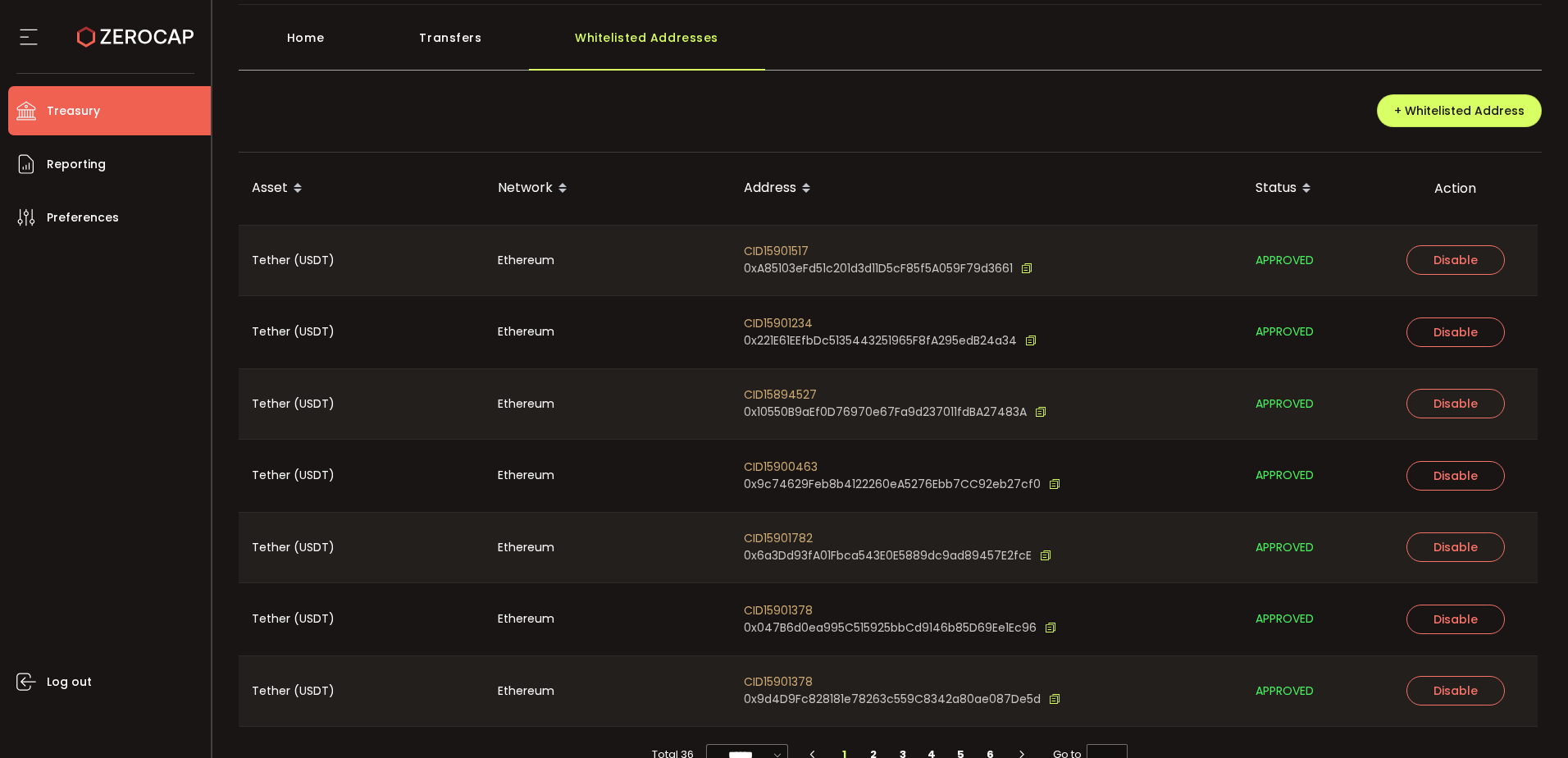
scroll to position [103, 0]
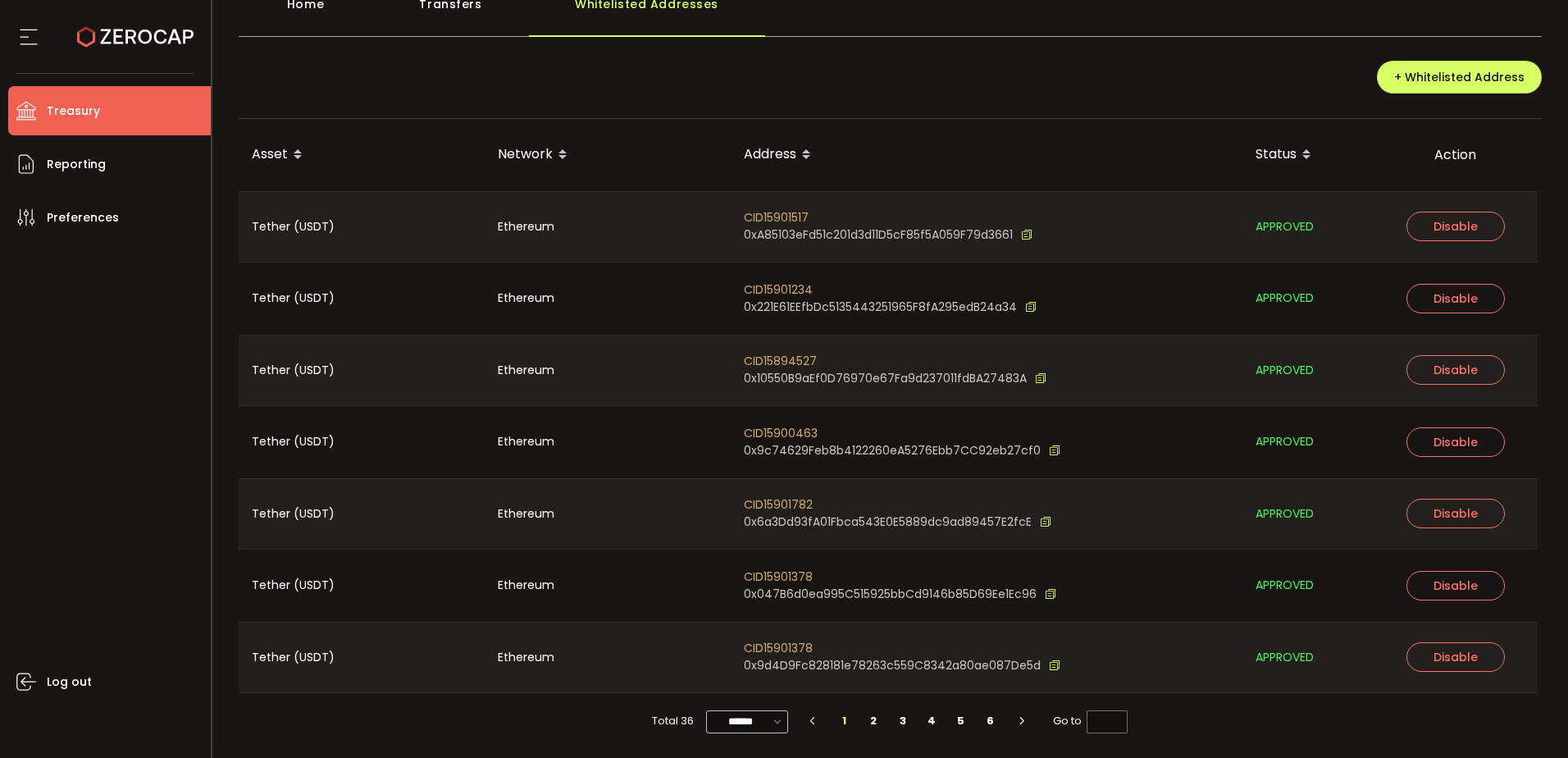
click at [770, 718] on icon at bounding box center [778, 721] width 16 height 19
click at [768, 670] on li "100/page" at bounding box center [752, 680] width 95 height 28
type input "********"
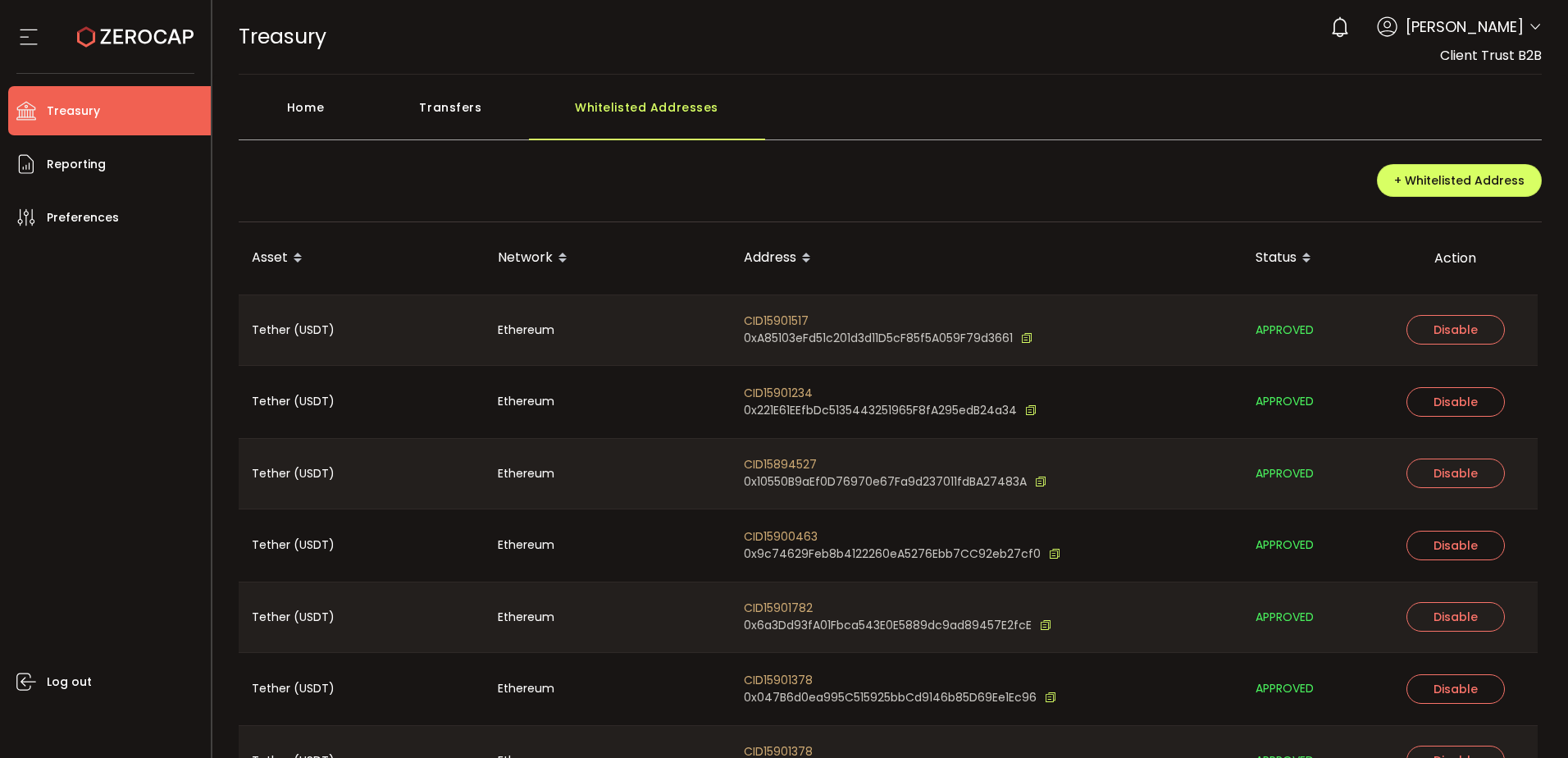
scroll to position [1323, 0]
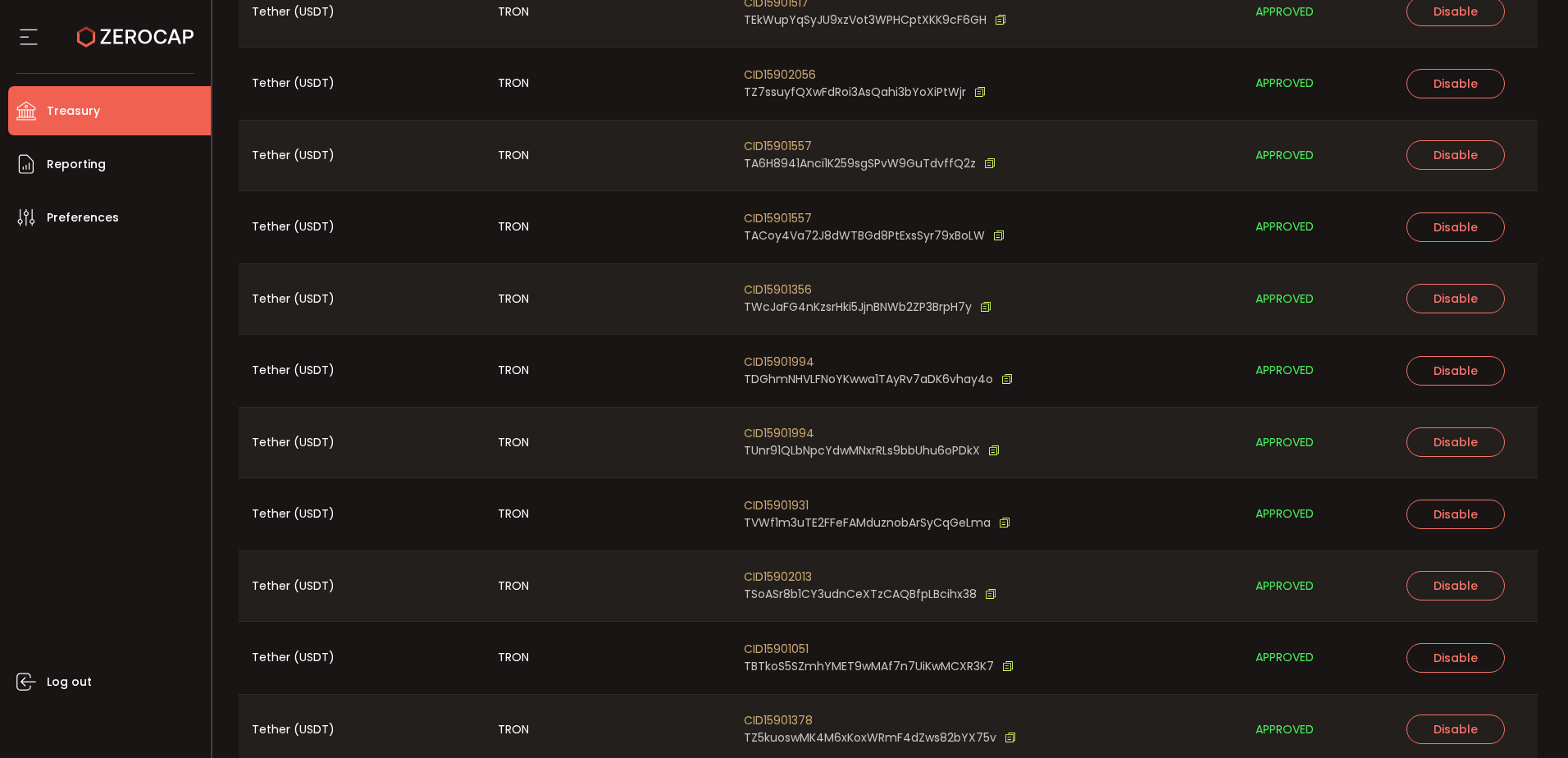
click at [95, 483] on div "Log out" at bounding box center [110, 493] width 203 height 503
click at [803, 362] on span "CID15901994" at bounding box center [878, 362] width 269 height 17
copy span "CID15901994"
click at [122, 126] on li "Treasury" at bounding box center [110, 111] width 203 height 49
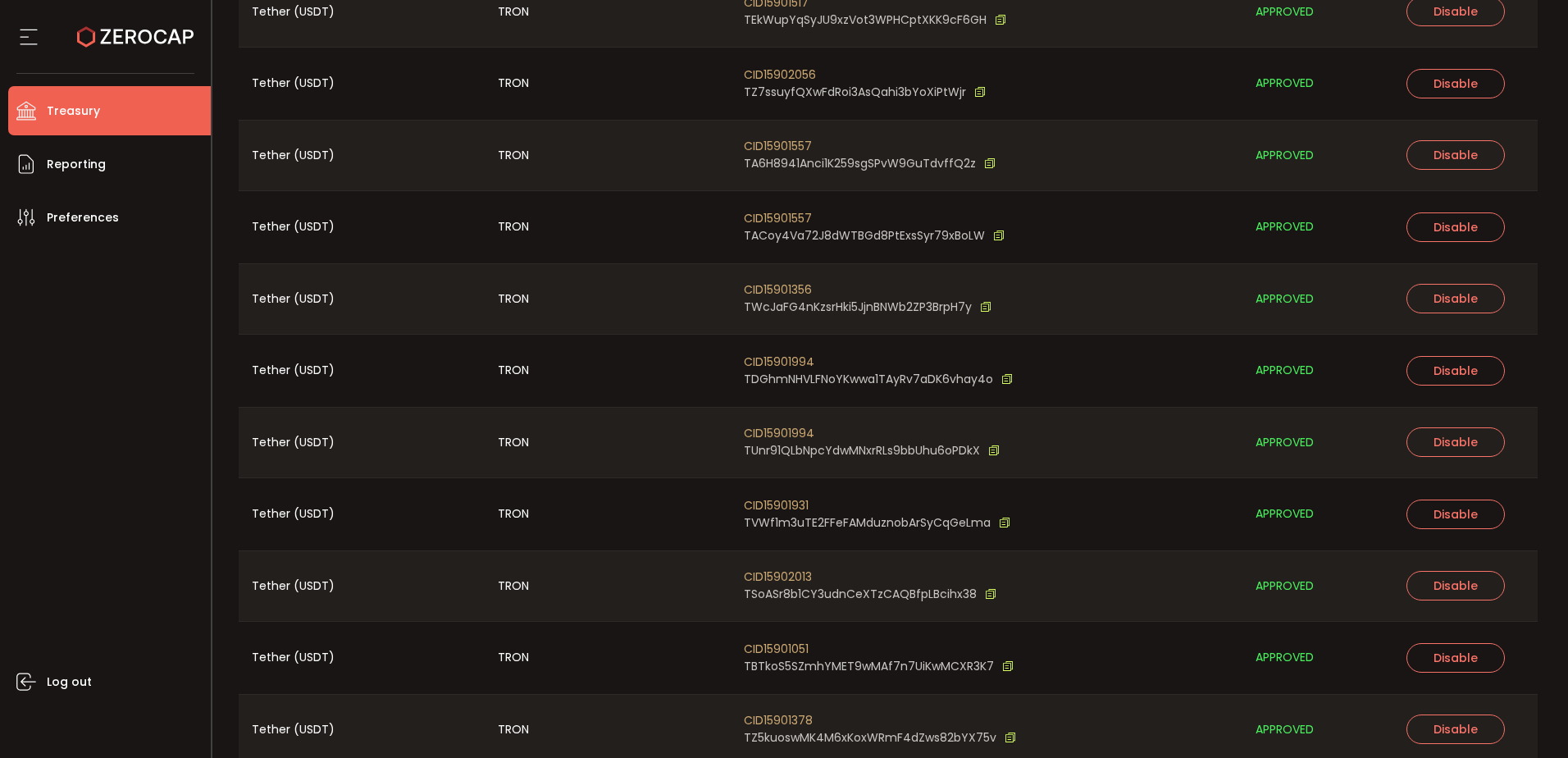
click at [122, 121] on li "Treasury" at bounding box center [110, 111] width 203 height 49
click at [88, 102] on span "Treasury" at bounding box center [73, 112] width 54 height 24
click at [89, 106] on span "Treasury" at bounding box center [73, 112] width 54 height 24
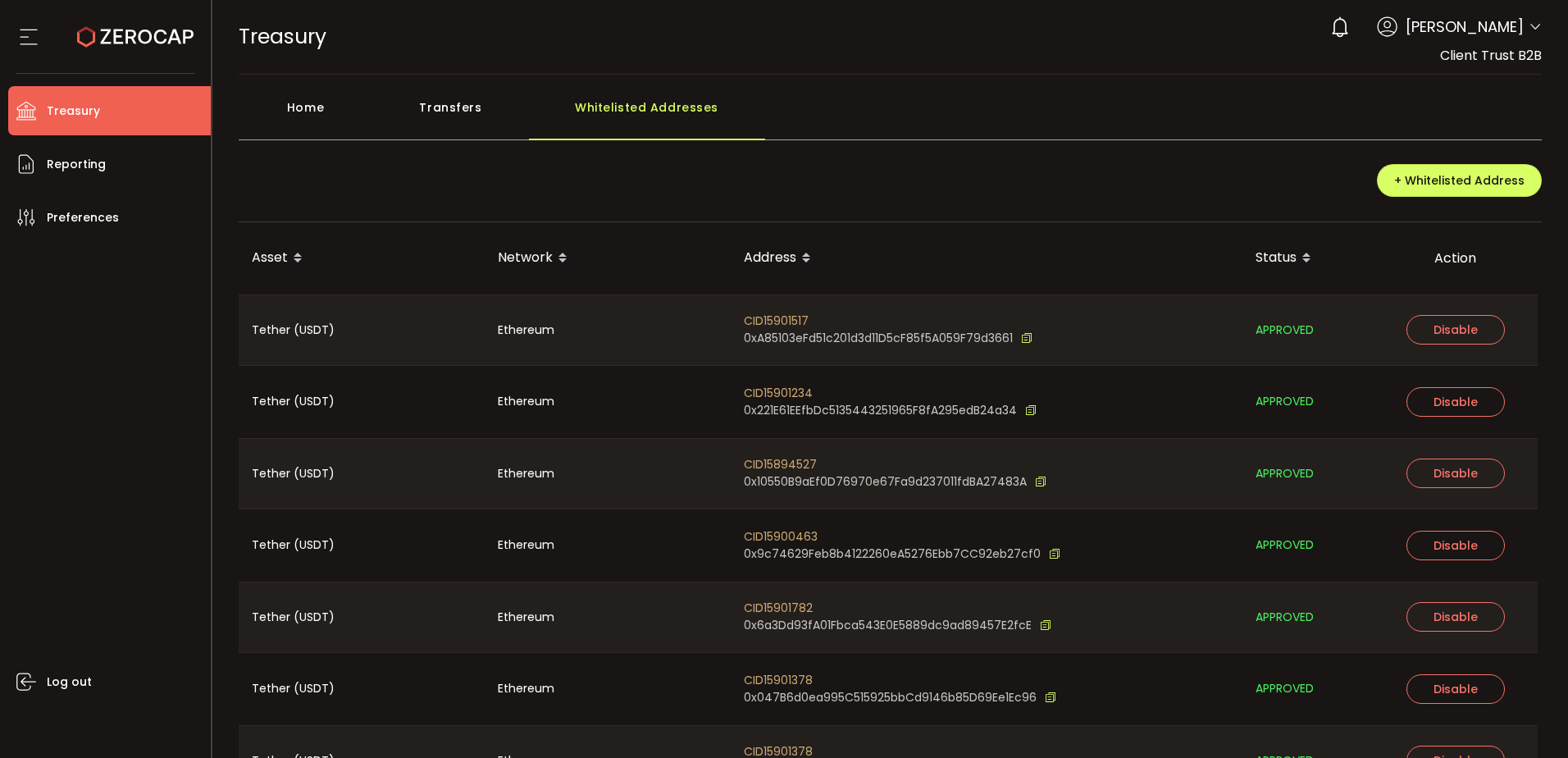
click at [105, 85] on ul "Treasury Payments Trading Reporting Preferences Log out" at bounding box center [105, 416] width 210 height 684
click at [125, 105] on li "Treasury" at bounding box center [110, 111] width 203 height 49
click at [95, 148] on li "Reporting" at bounding box center [110, 164] width 203 height 49
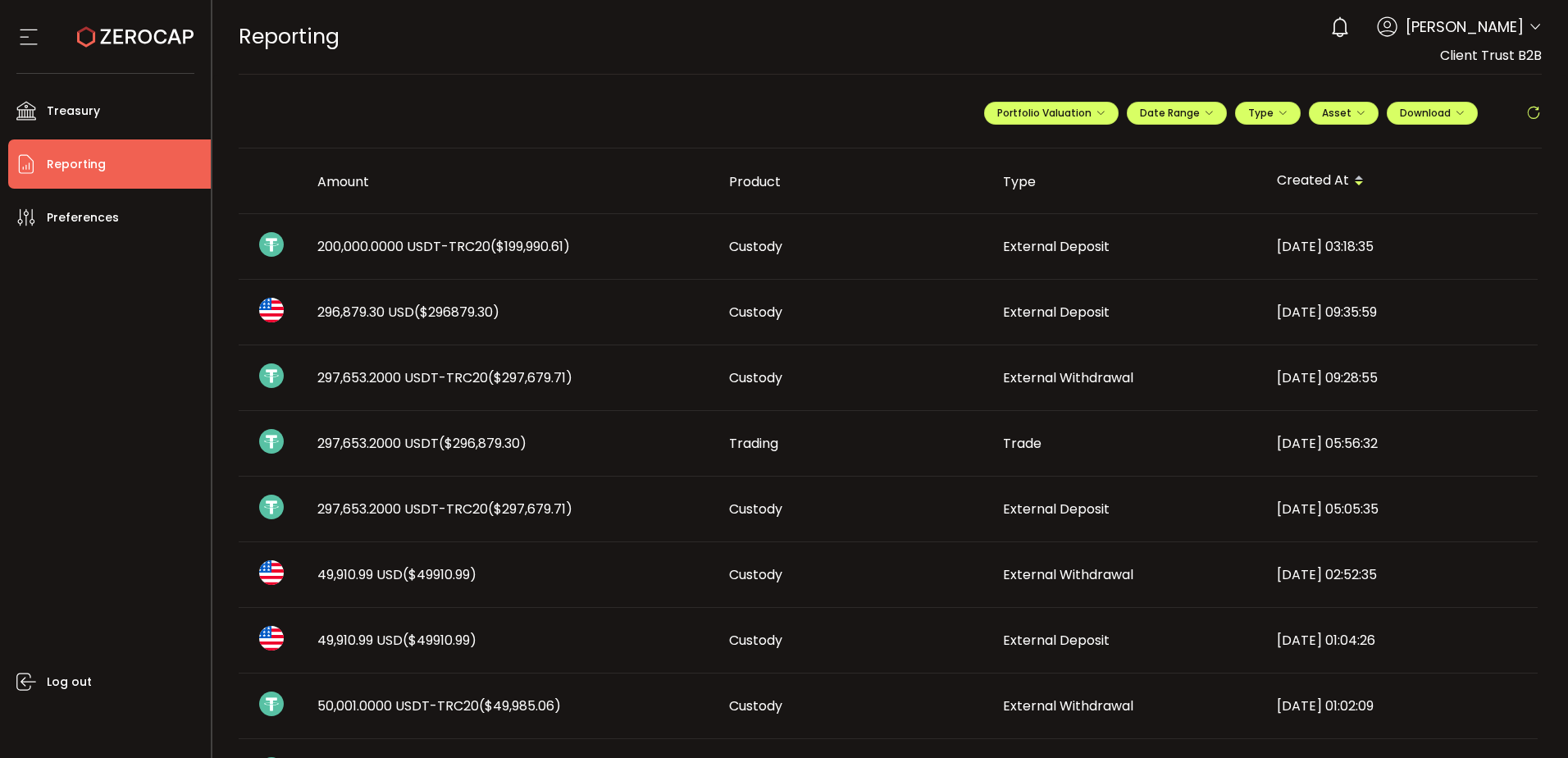
click at [549, 273] on td "200,000.0000 USDT-TRC20 ($199,990.61)" at bounding box center [509, 246] width 411 height 66
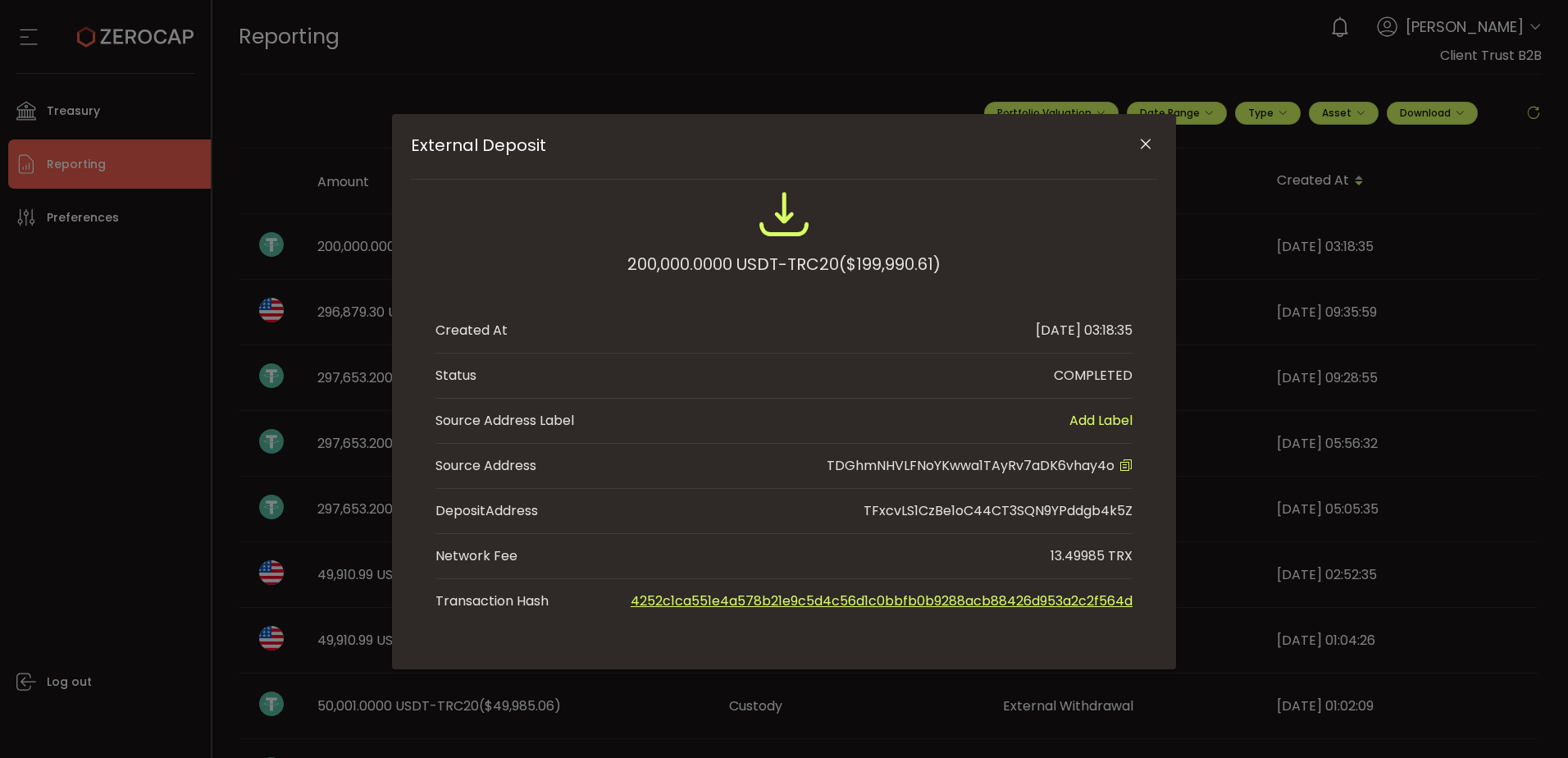
click at [1047, 462] on span "TDGhmNHVLFNoYKwwa1TAyRv7aDK6vhay4o" at bounding box center [971, 465] width 288 height 19
copy span "TDGhmNHVLFNoYKwwa1TAyRv7aDK6vhay4o"
click at [213, 378] on div "External Deposit 200,000.0000 USDT-TRC20 ($199,990.61) Created At 2025-08-28 03…" at bounding box center [784, 379] width 1568 height 758
click at [1146, 142] on icon "Close" at bounding box center [1146, 144] width 16 height 16
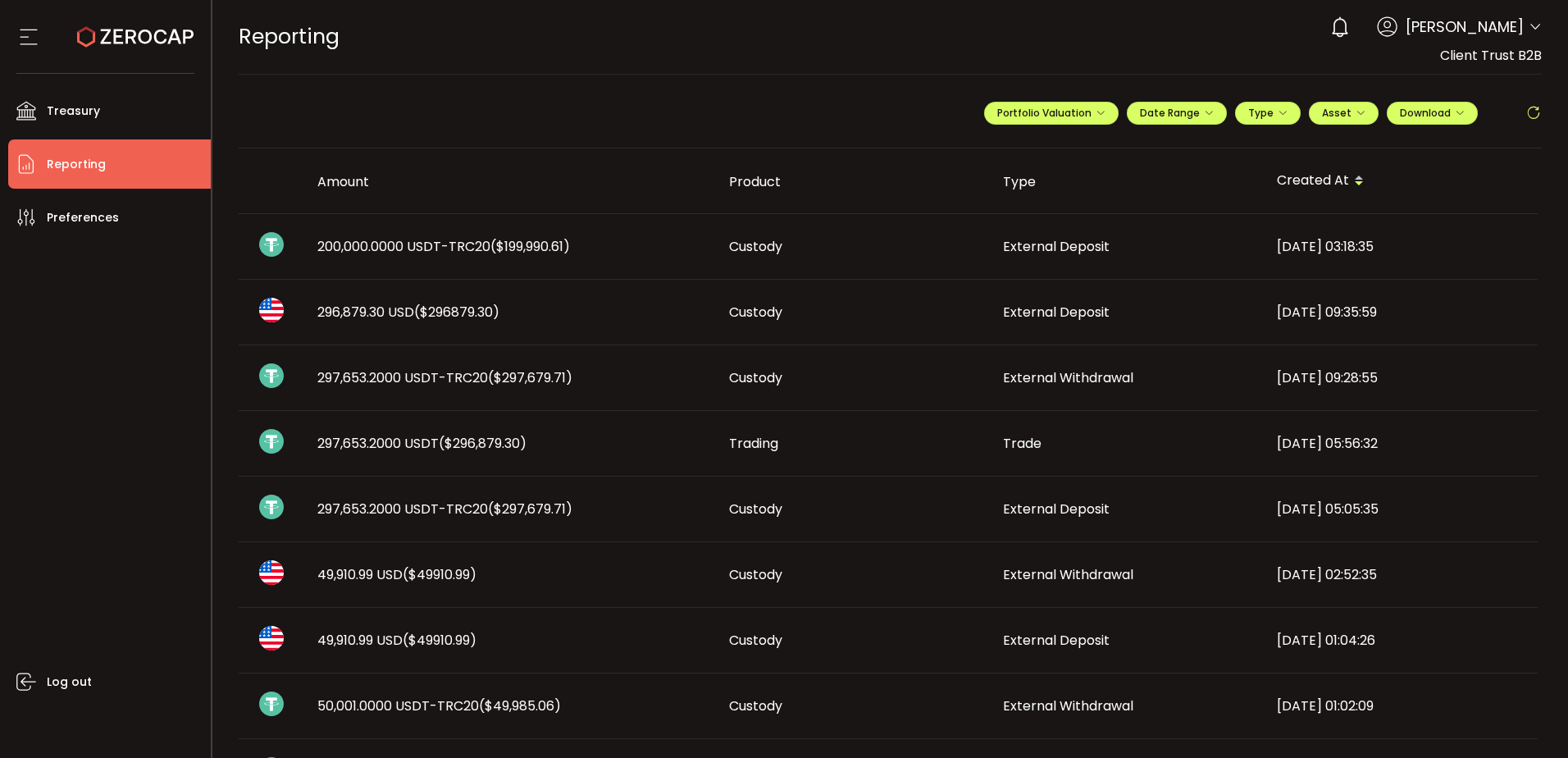
click at [531, 247] on span "($199,990.61)" at bounding box center [530, 246] width 79 height 19
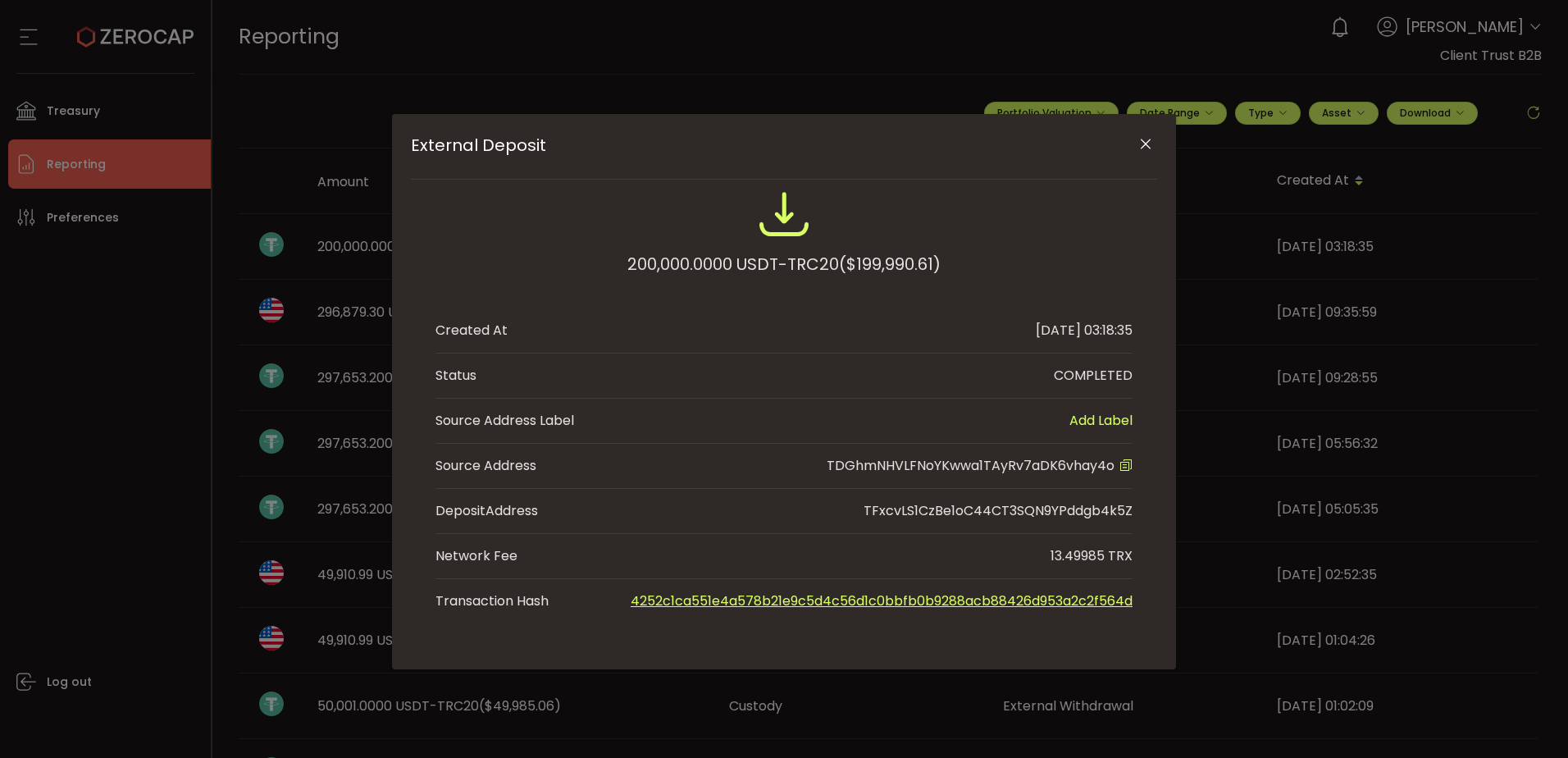
click at [1129, 469] on icon "External Deposit" at bounding box center [1125, 464] width 13 height 13
click at [59, 449] on div "External Deposit 200,000.0000 USDT-TRC20 ($199,990.61) Created At 2025-08-28 03…" at bounding box center [784, 379] width 1568 height 758
click at [1145, 142] on icon "Close" at bounding box center [1146, 144] width 16 height 16
